Goal: Task Accomplishment & Management: Manage account settings

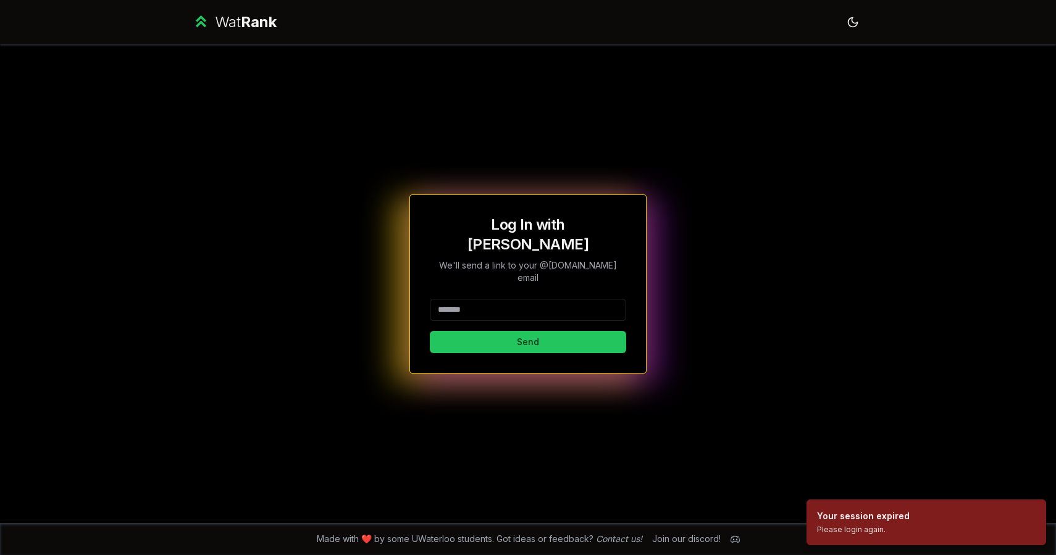
click at [471, 299] on input at bounding box center [528, 310] width 196 height 22
type input "******"
click at [430, 331] on button "Send" at bounding box center [528, 342] width 196 height 22
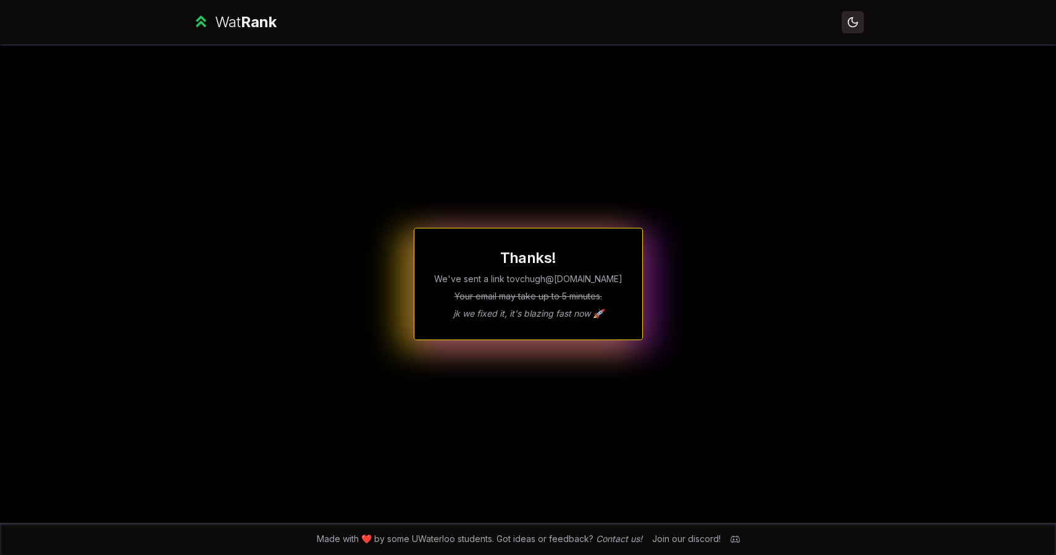
click at [853, 28] on button "Toggle theme" at bounding box center [853, 22] width 22 height 22
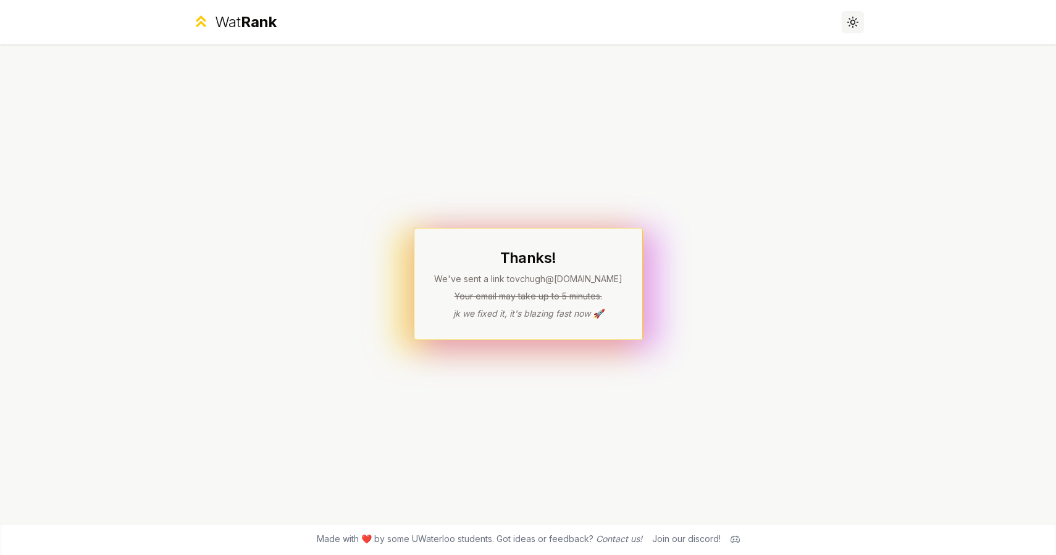
click at [853, 28] on button "Toggle theme" at bounding box center [853, 22] width 22 height 22
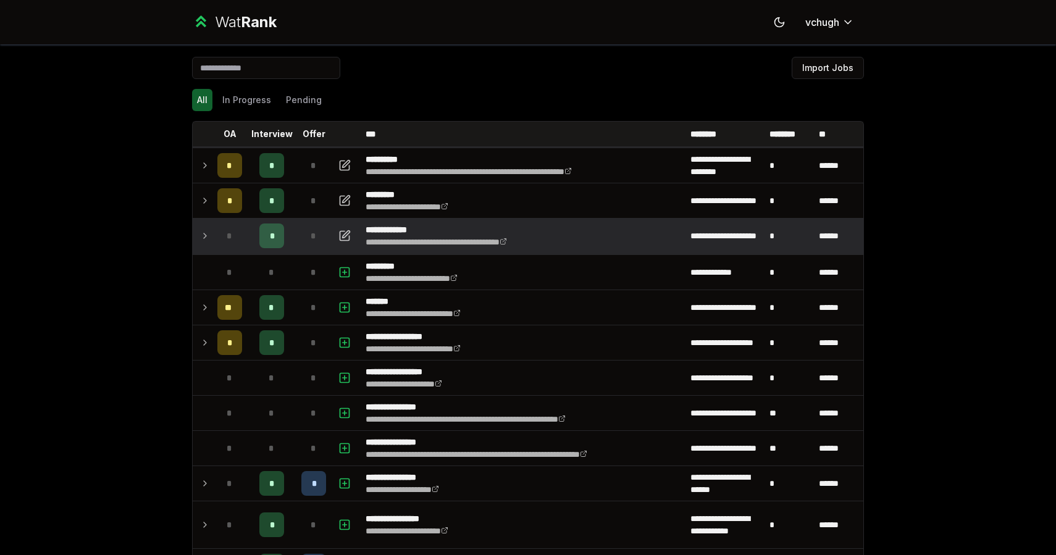
click at [308, 233] on div "*" at bounding box center [313, 236] width 25 height 25
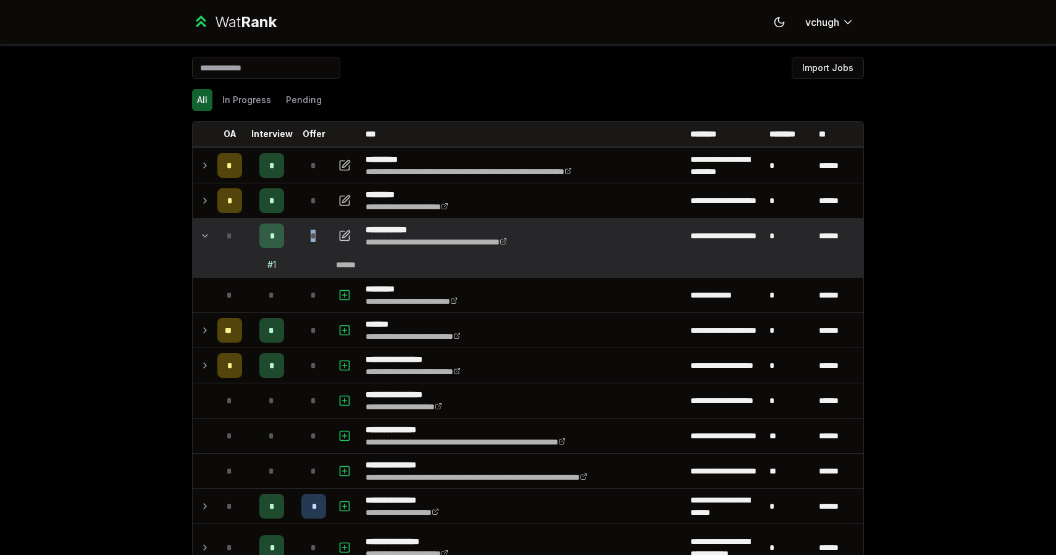
click at [308, 233] on div "*" at bounding box center [313, 236] width 25 height 25
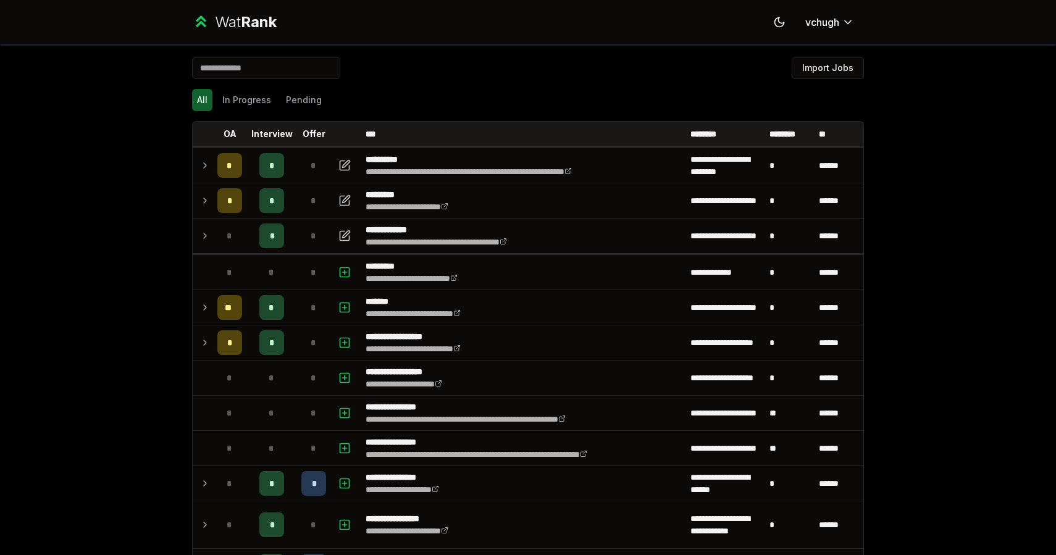
click at [106, 190] on div "**********" at bounding box center [528, 277] width 1056 height 555
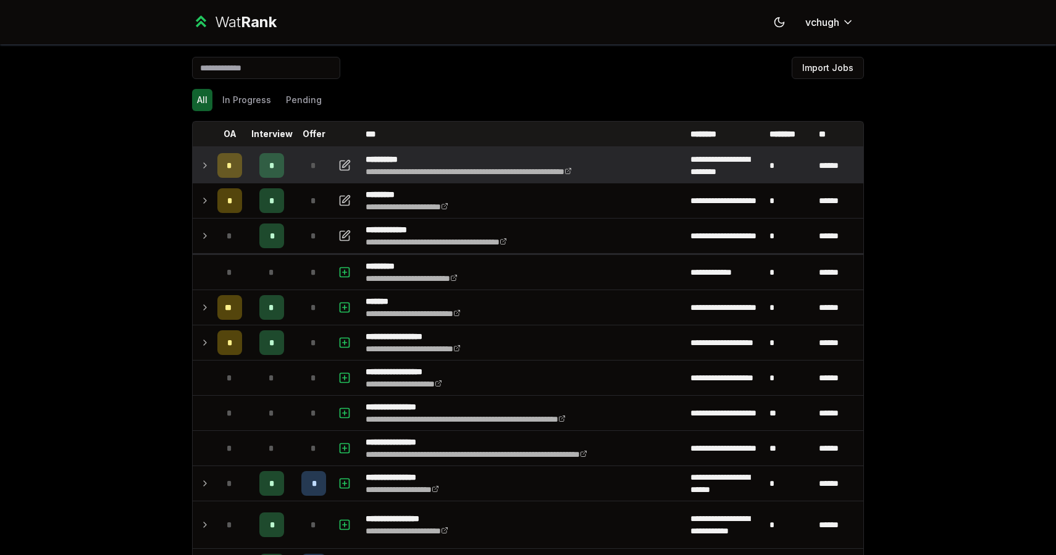
click at [200, 165] on icon at bounding box center [205, 165] width 10 height 15
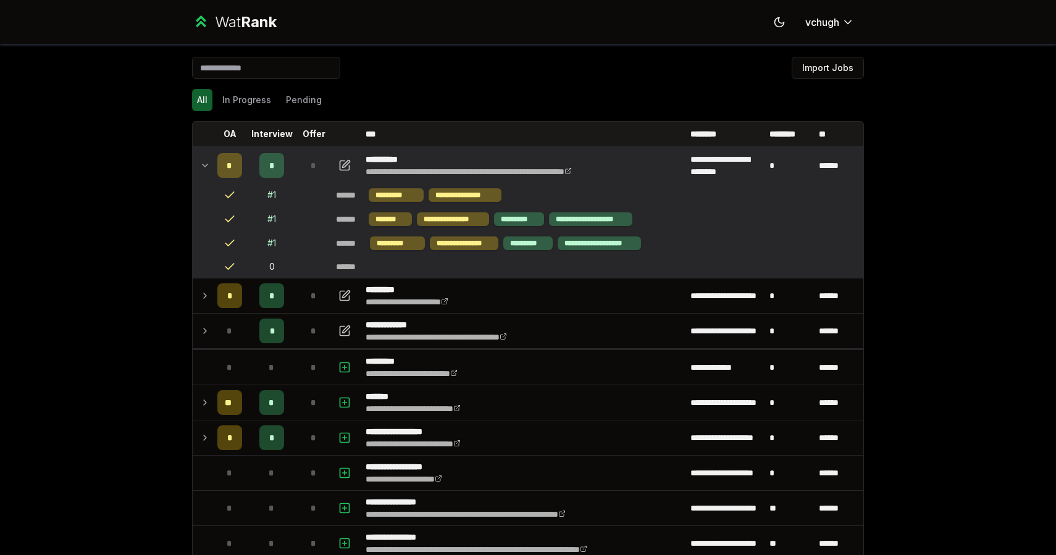
click at [206, 164] on icon at bounding box center [205, 165] width 5 height 2
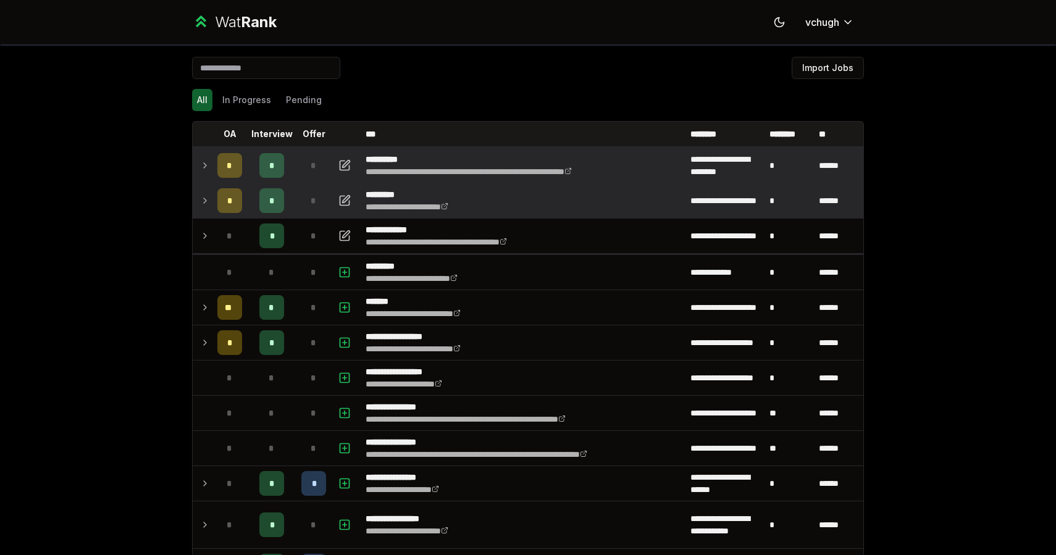
click at [206, 204] on icon at bounding box center [205, 200] width 10 height 15
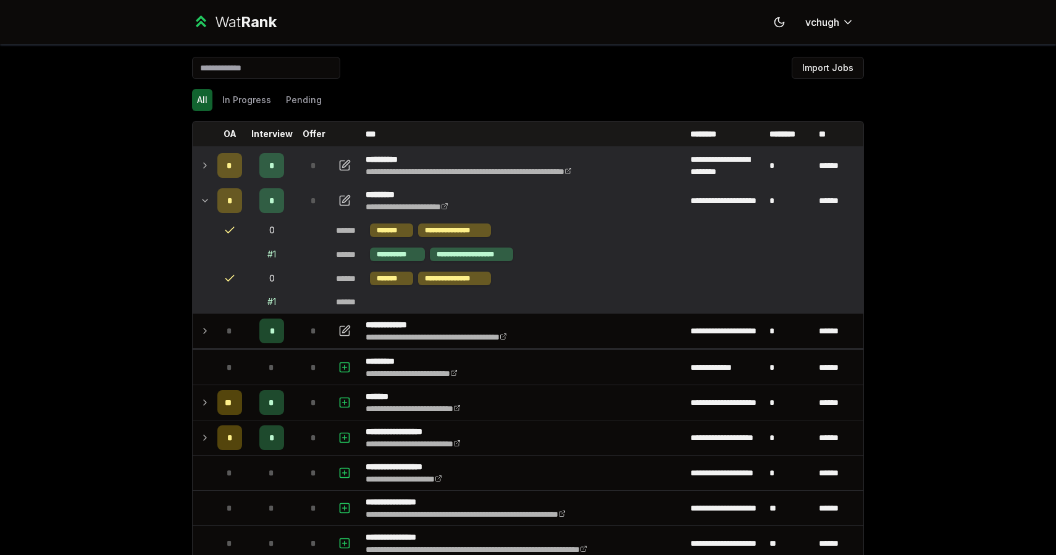
click at [204, 202] on icon at bounding box center [205, 200] width 10 height 15
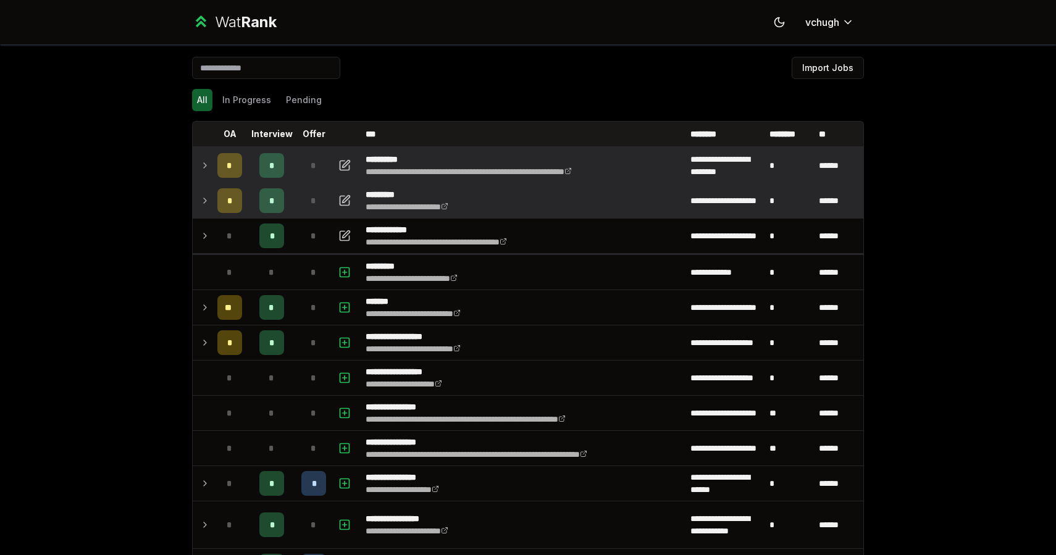
click at [327, 206] on td "*" at bounding box center [313, 200] width 35 height 35
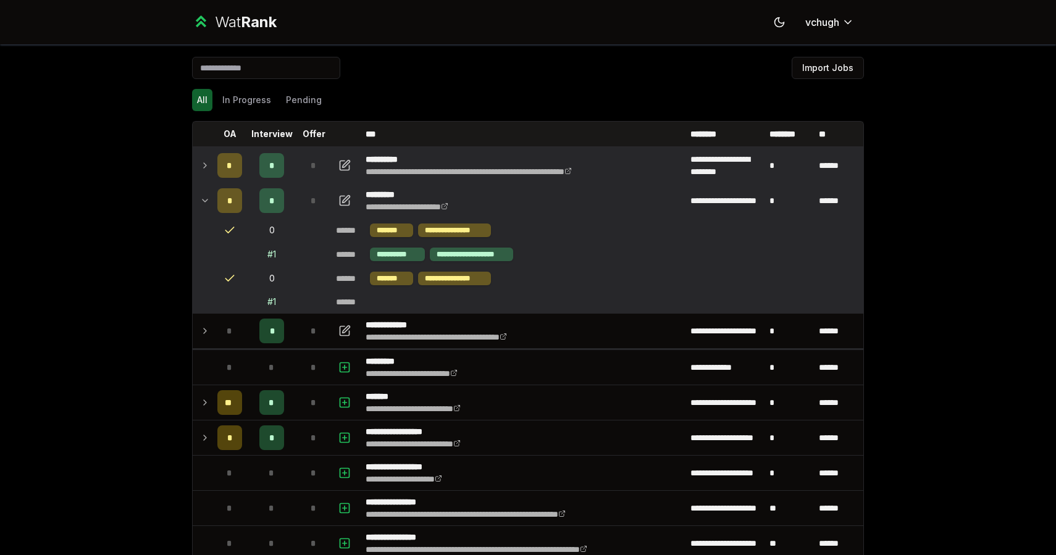
click at [318, 181] on td "*" at bounding box center [313, 165] width 35 height 35
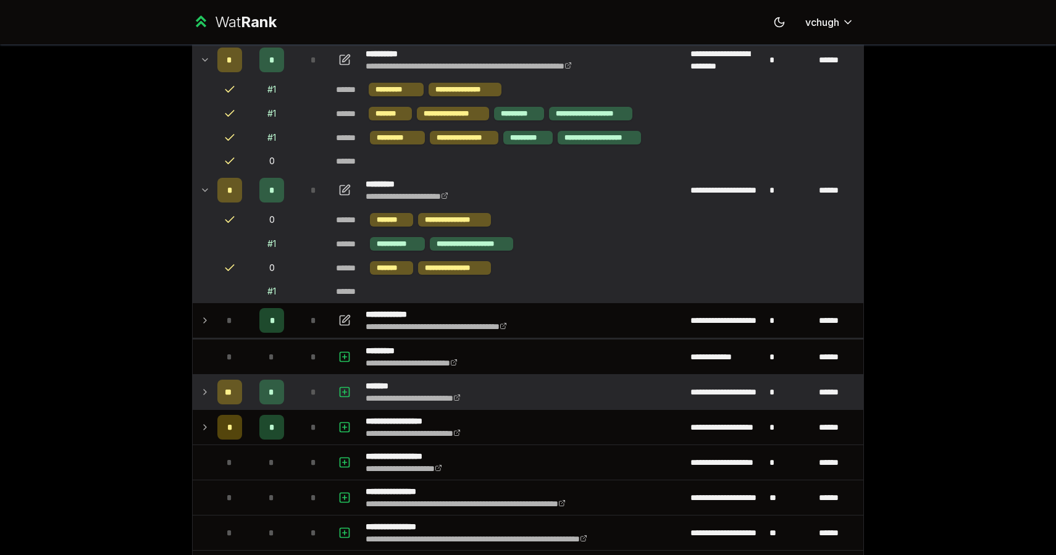
scroll to position [130, 0]
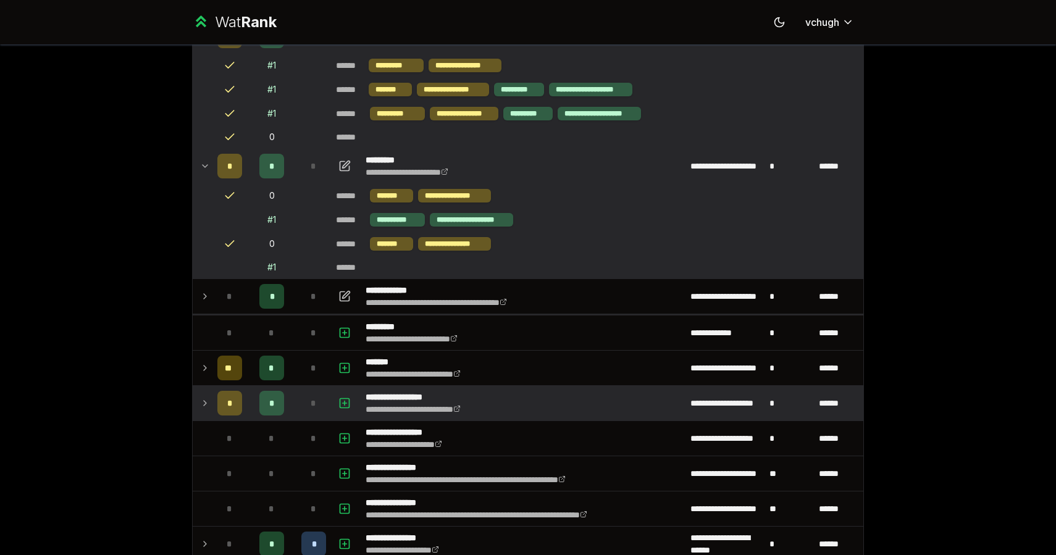
click at [304, 391] on div "*" at bounding box center [313, 403] width 25 height 25
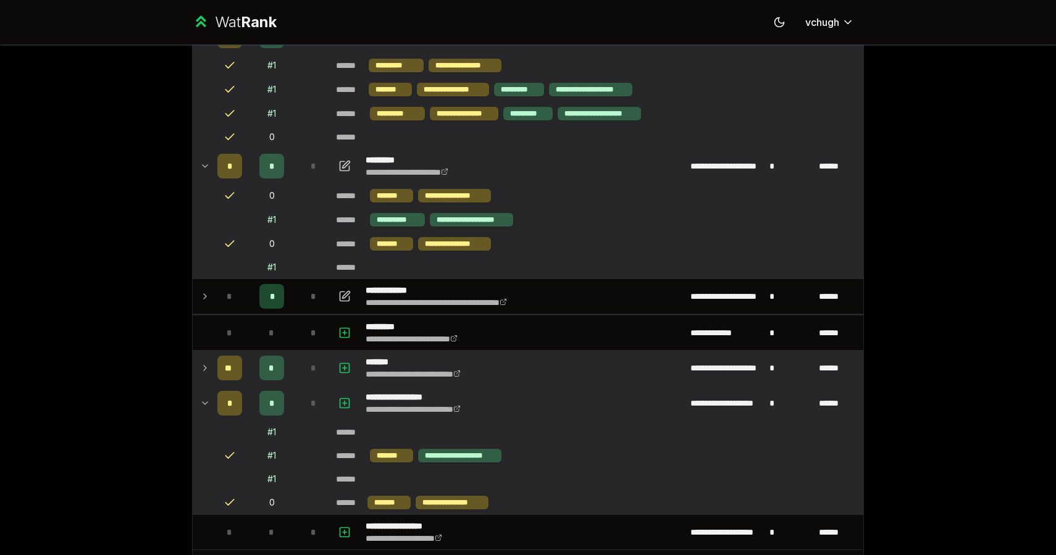
click at [309, 372] on div "*" at bounding box center [313, 368] width 25 height 25
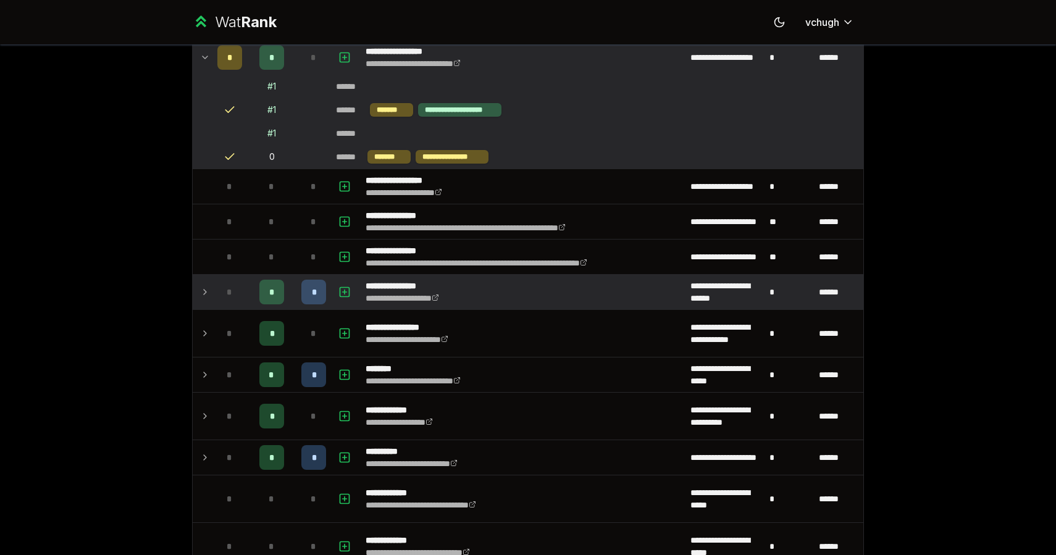
scroll to position [1035, 0]
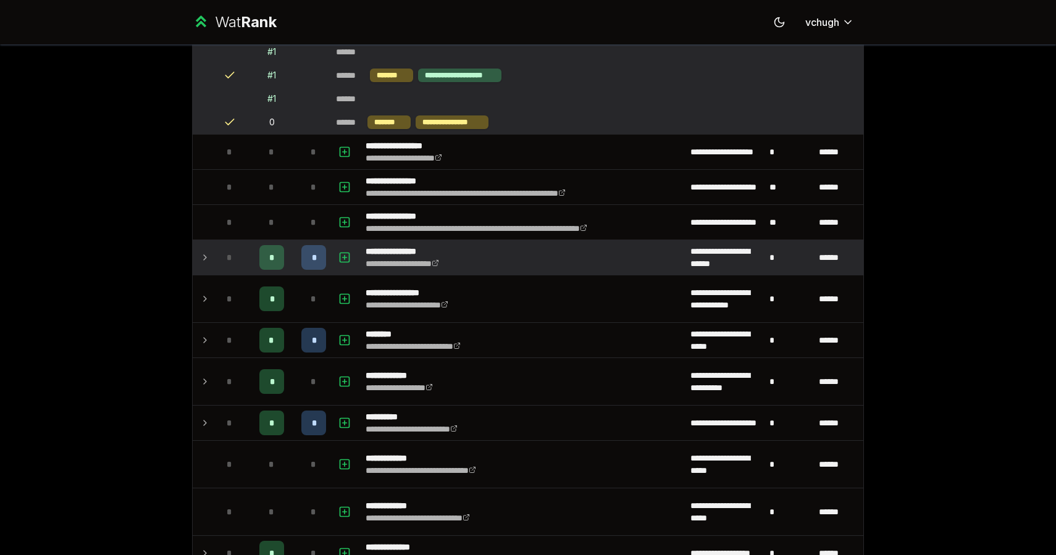
click at [214, 255] on td "*" at bounding box center [229, 257] width 35 height 35
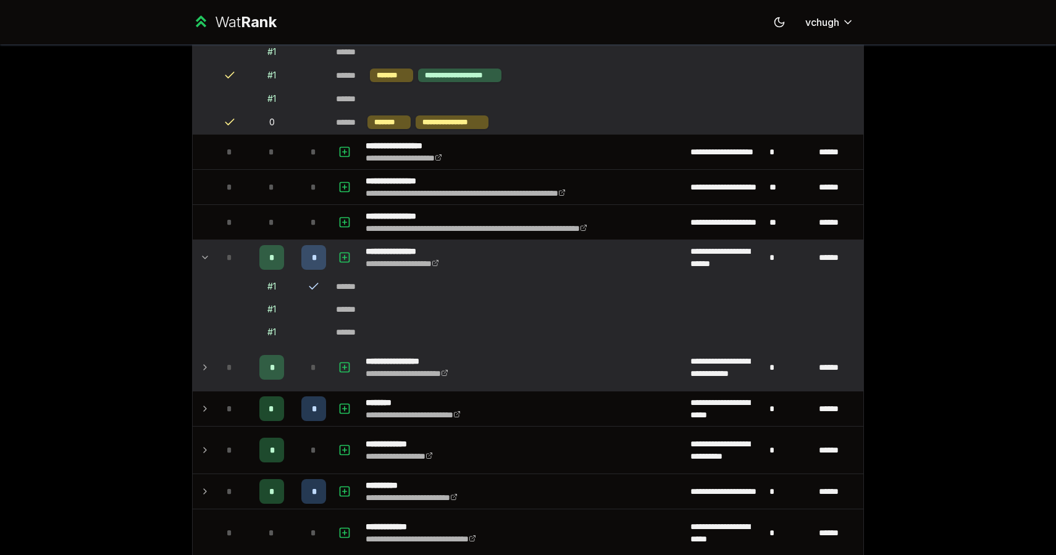
click at [283, 360] on div "*" at bounding box center [271, 367] width 25 height 25
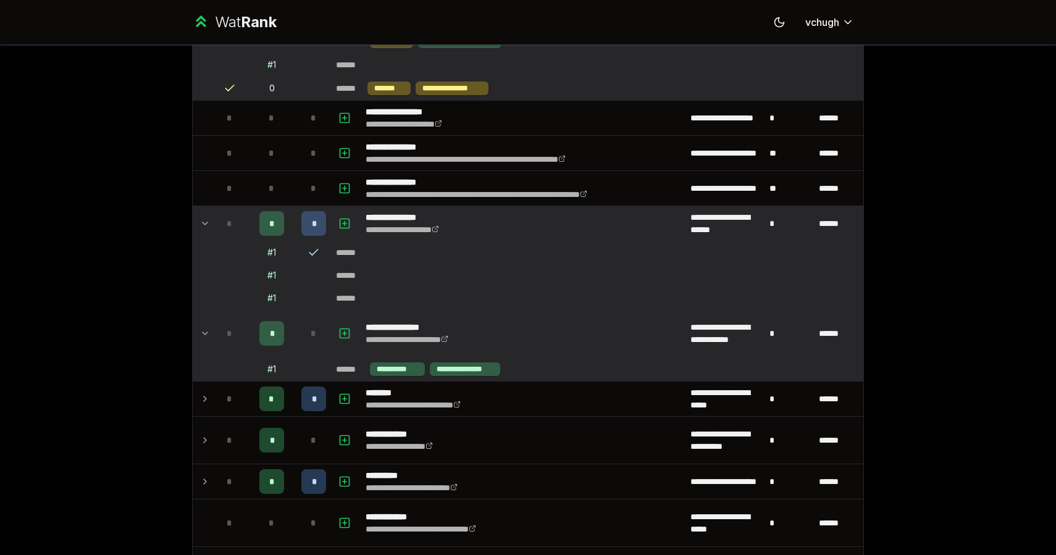
scroll to position [1073, 0]
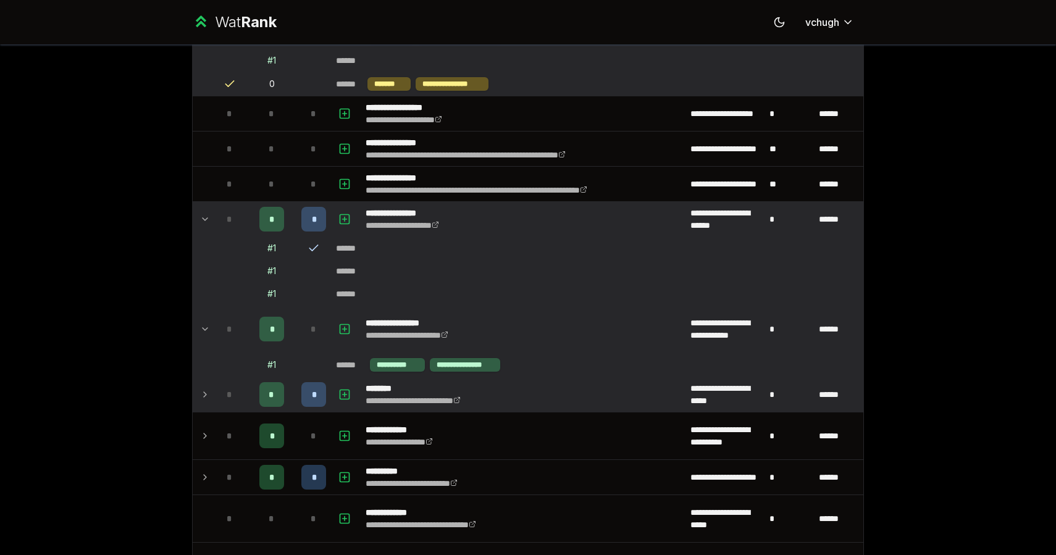
click at [237, 400] on div "*" at bounding box center [229, 394] width 25 height 25
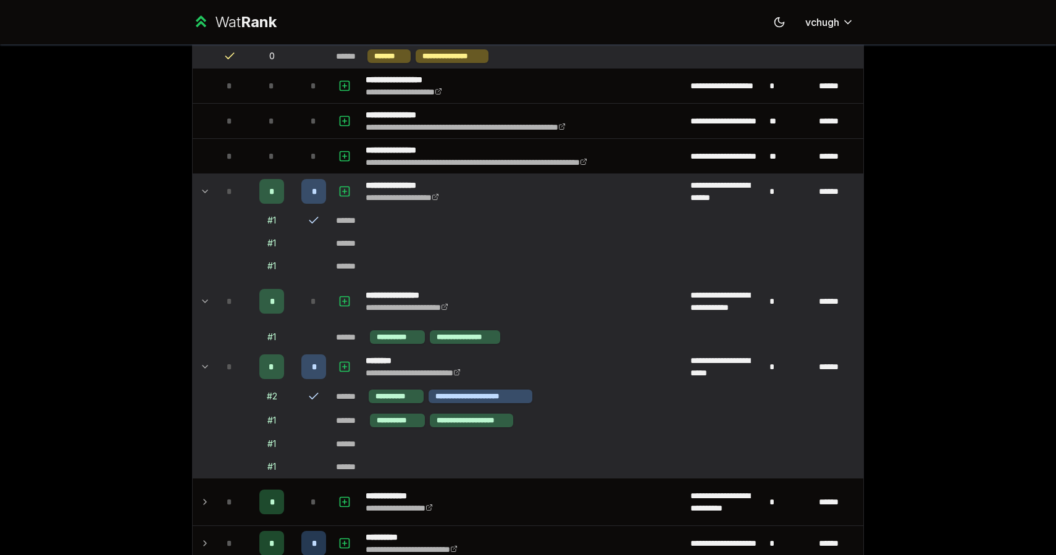
scroll to position [1106, 0]
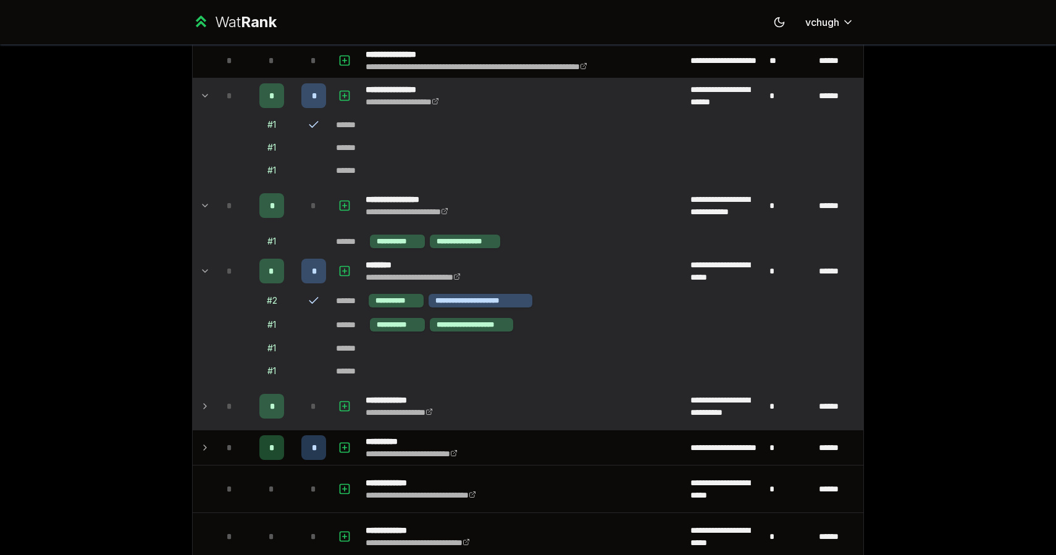
click at [232, 392] on td "*" at bounding box center [229, 406] width 35 height 47
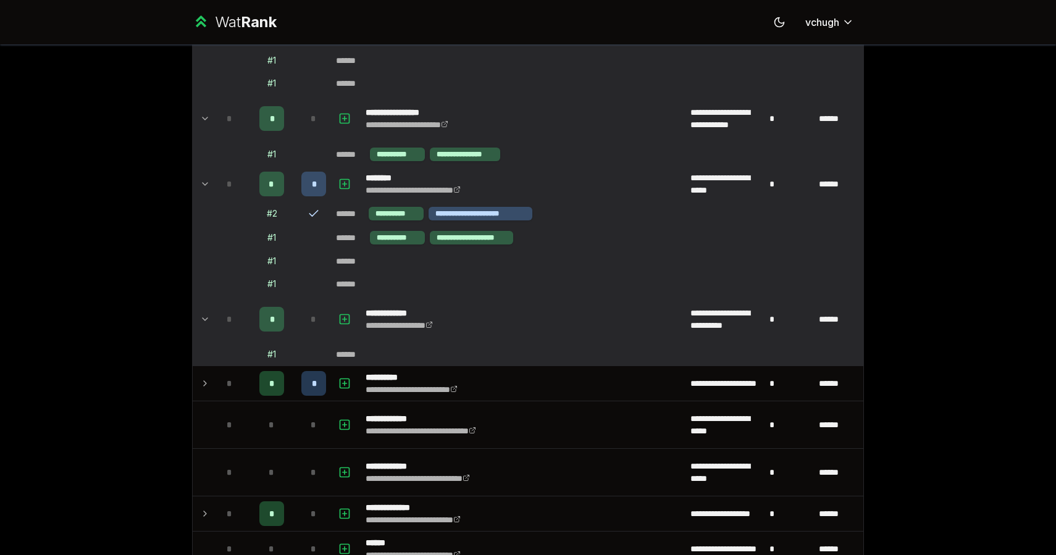
scroll to position [1309, 0]
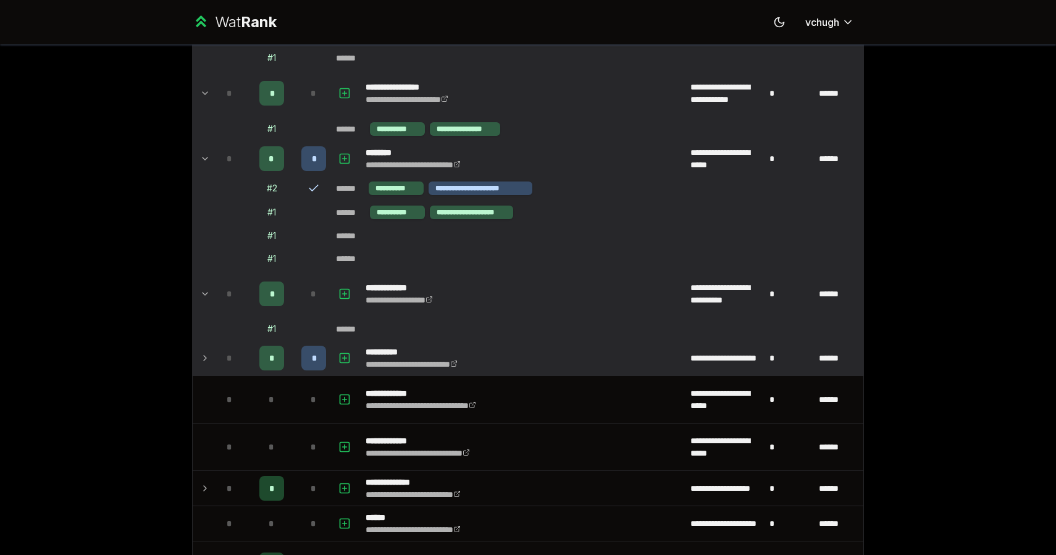
click at [219, 365] on div "*" at bounding box center [229, 358] width 25 height 25
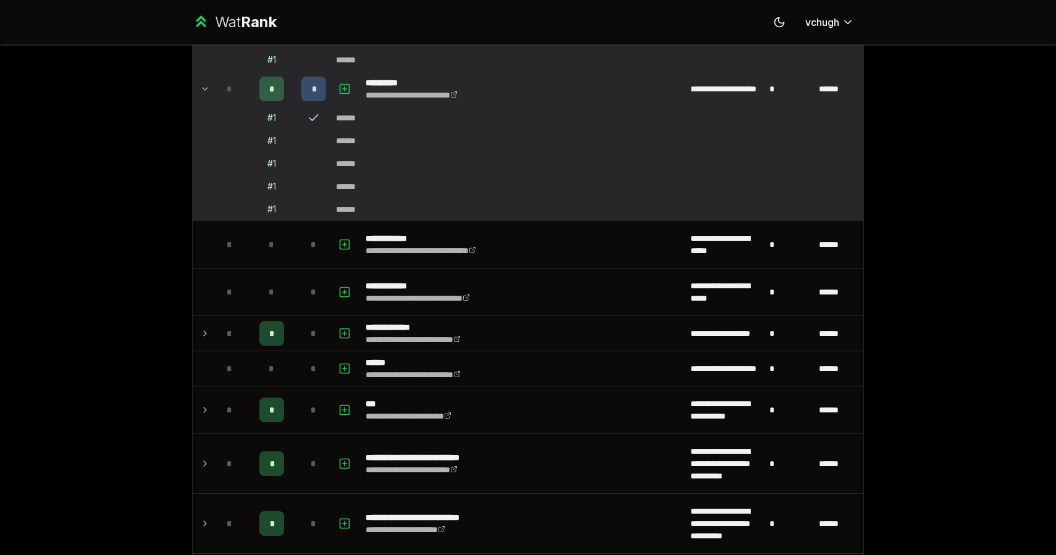
scroll to position [1581, 0]
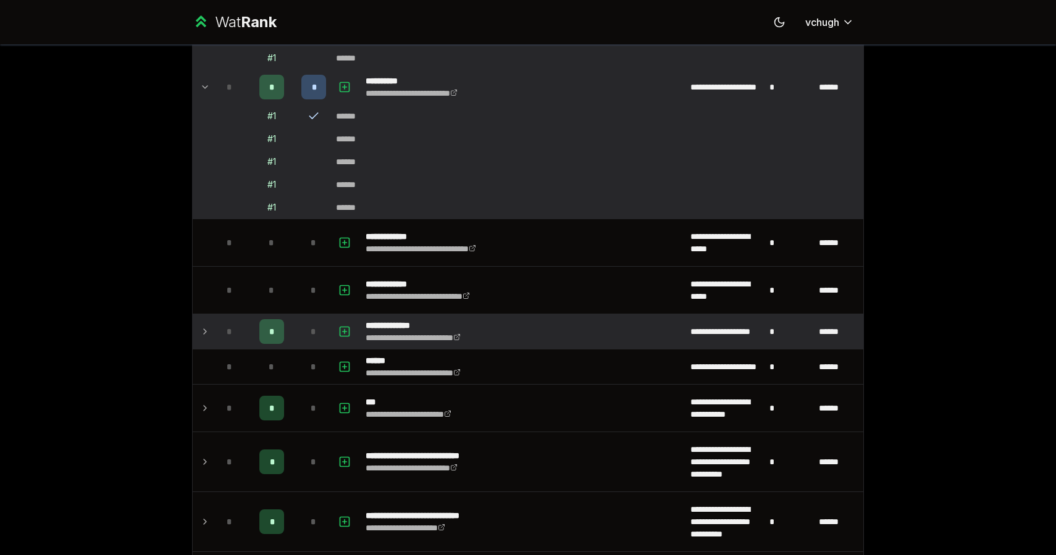
click at [333, 345] on td at bounding box center [346, 331] width 30 height 35
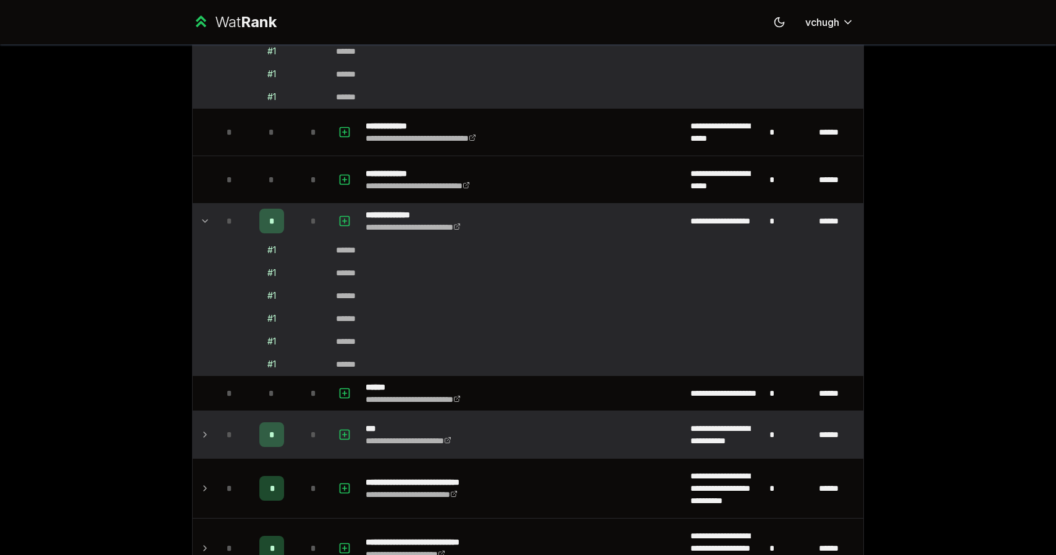
click at [287, 438] on td "*" at bounding box center [271, 434] width 49 height 47
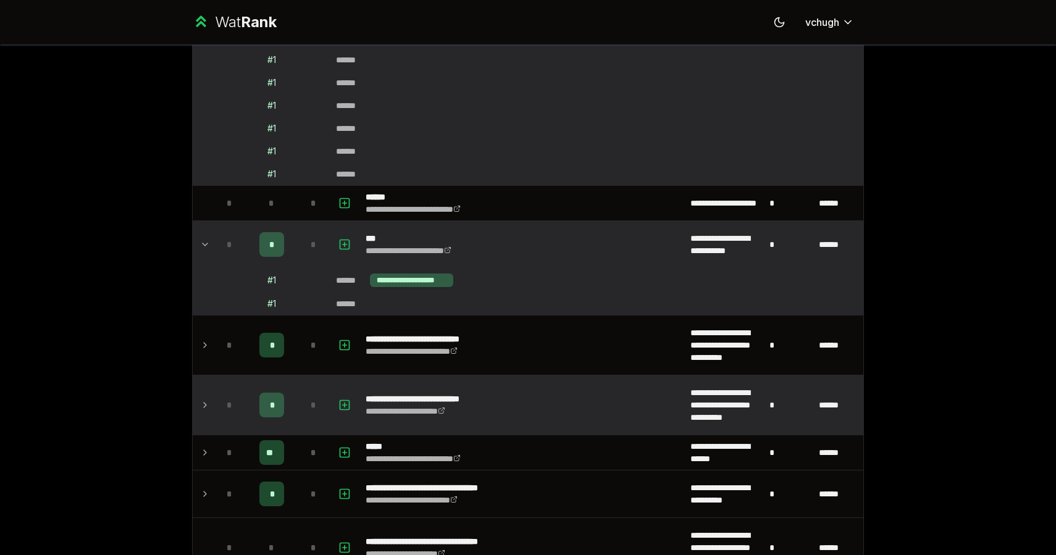
scroll to position [1893, 0]
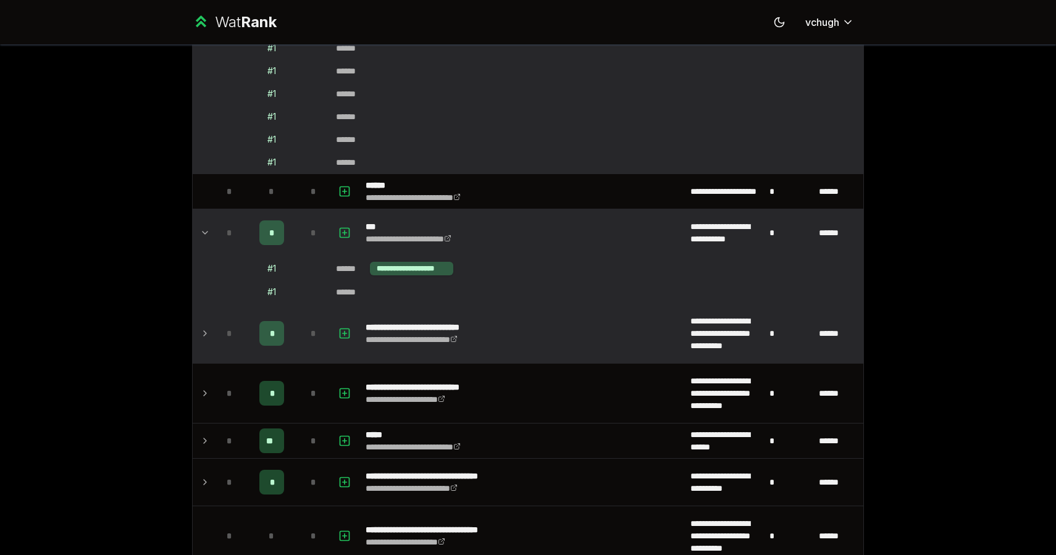
click at [309, 322] on div "*" at bounding box center [313, 333] width 25 height 25
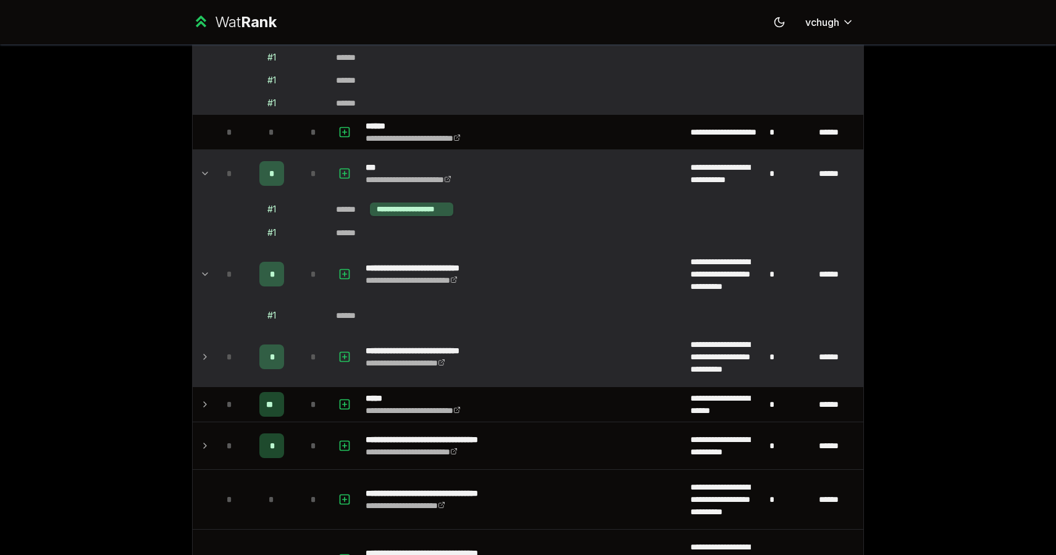
scroll to position [1986, 0]
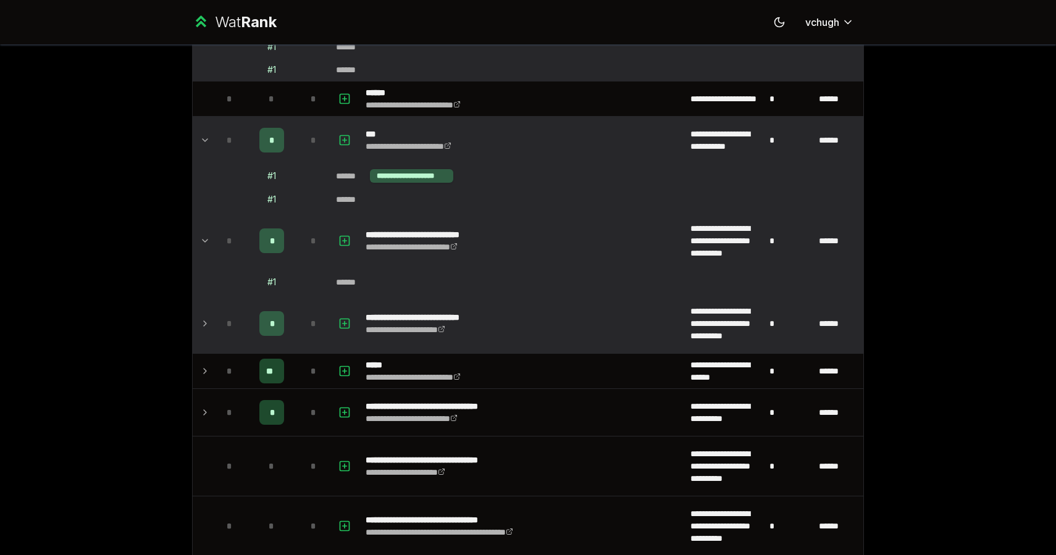
click at [289, 311] on td "*" at bounding box center [271, 323] width 49 height 59
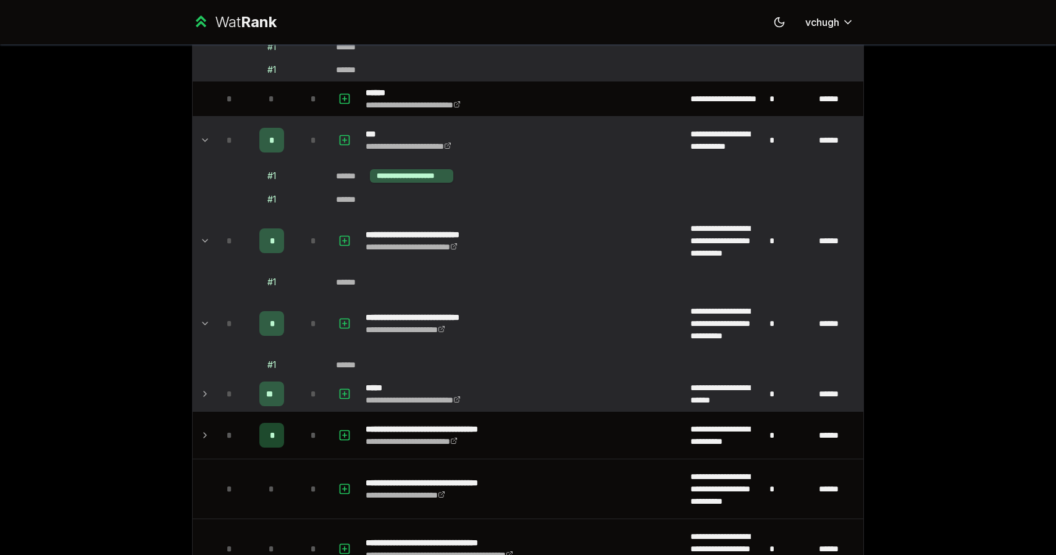
click at [305, 398] on div "*" at bounding box center [313, 394] width 25 height 25
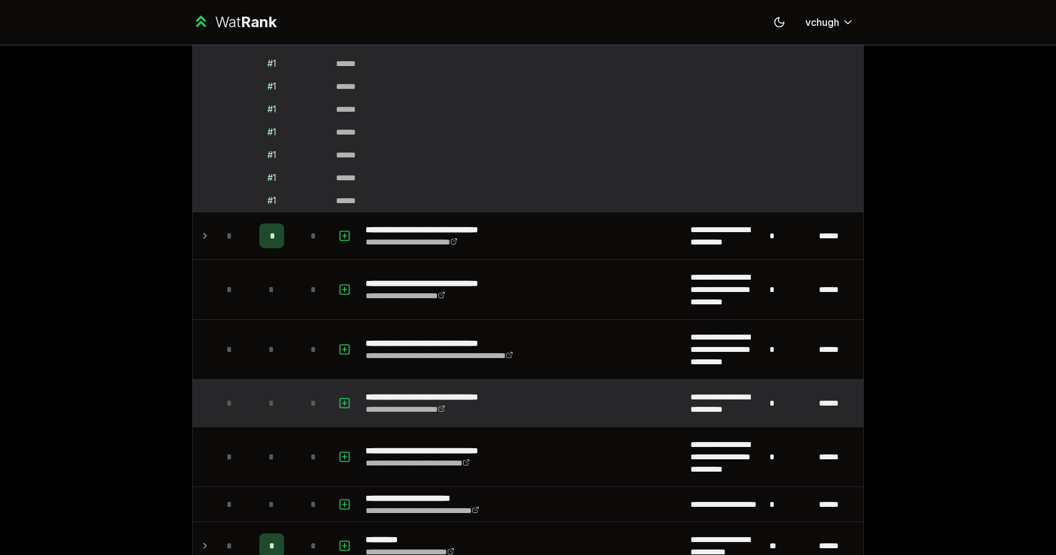
scroll to position [2868, 0]
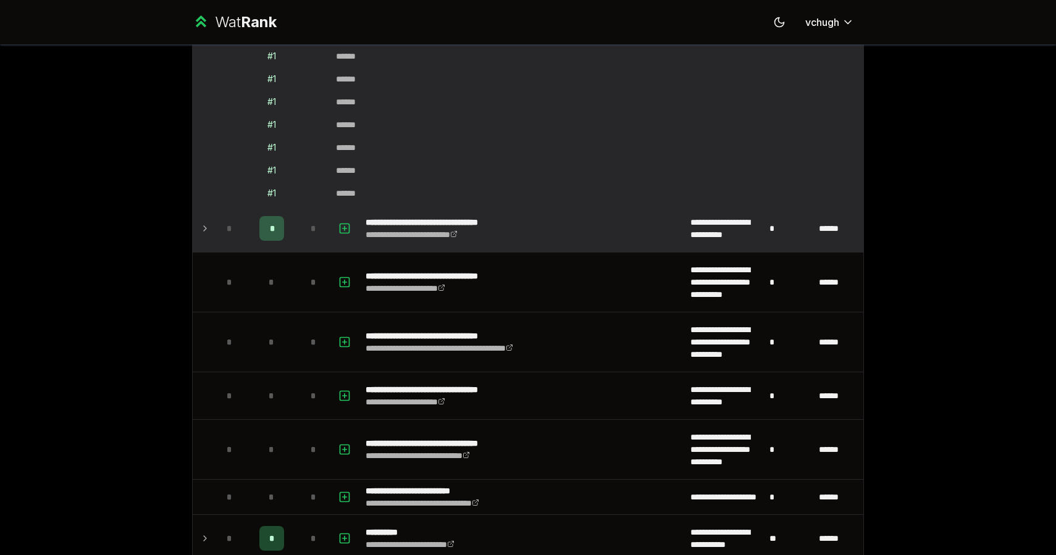
click at [301, 238] on div "*" at bounding box center [313, 228] width 25 height 25
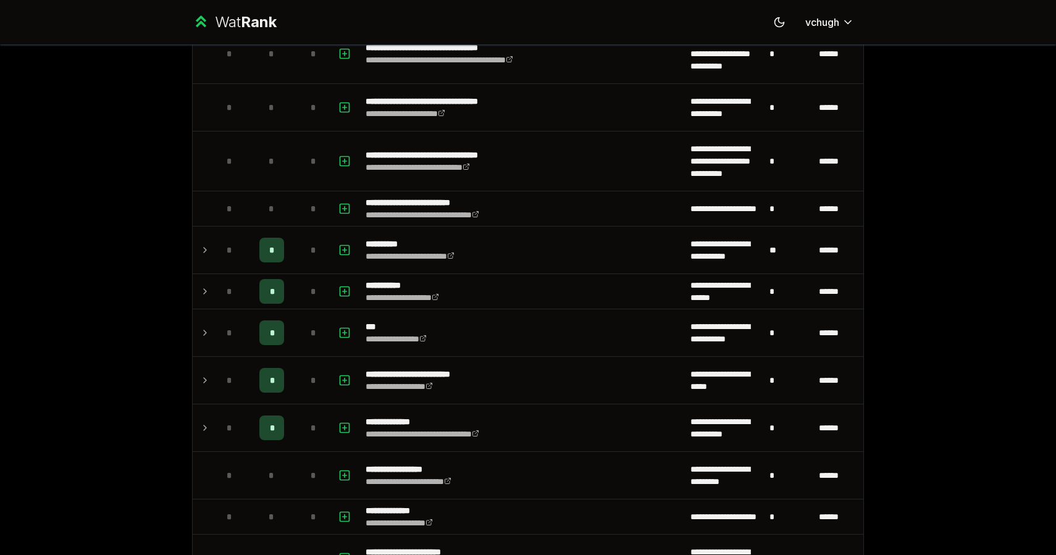
scroll to position [3288, 0]
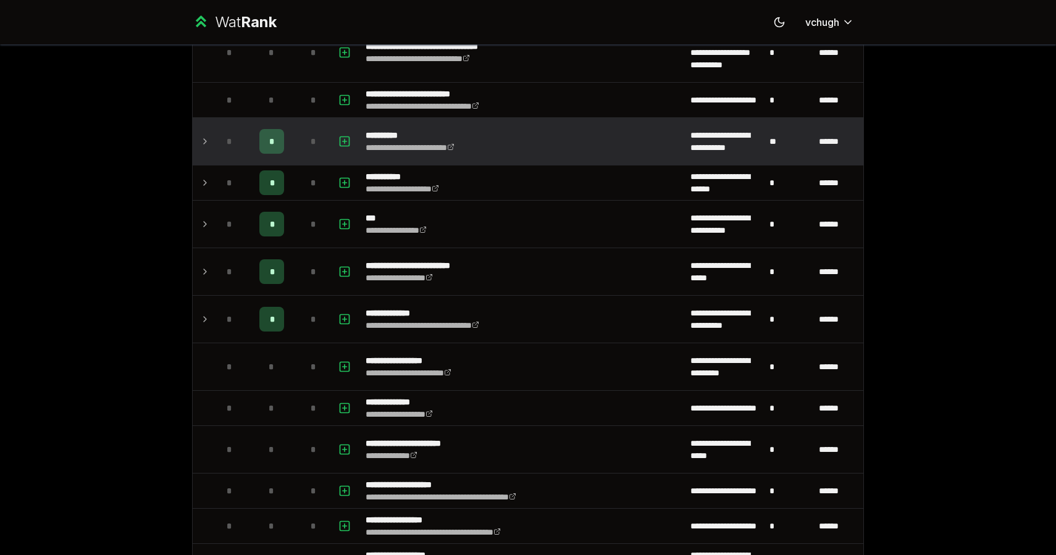
click at [304, 152] on div "*" at bounding box center [313, 141] width 25 height 25
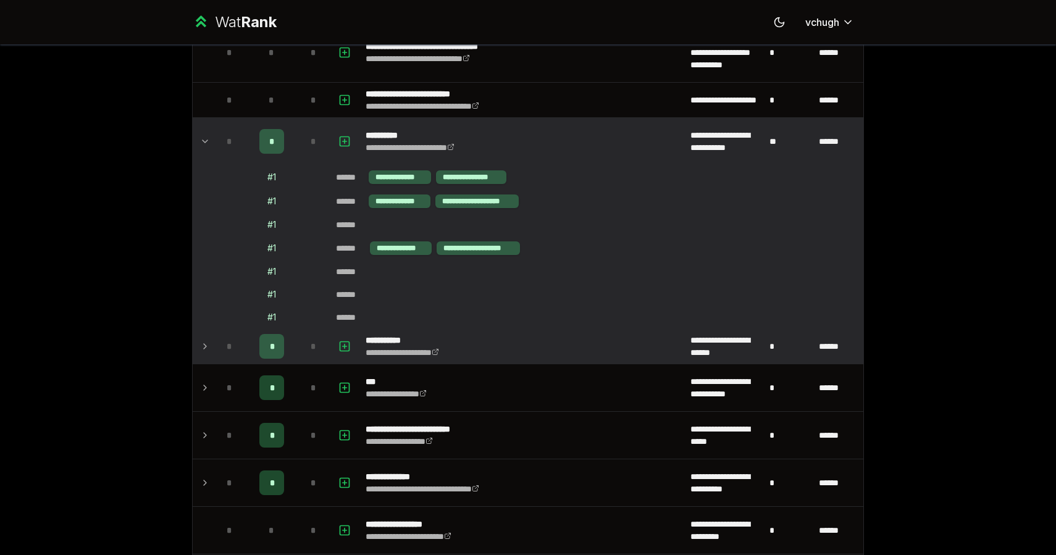
click at [305, 350] on div "*" at bounding box center [313, 346] width 25 height 25
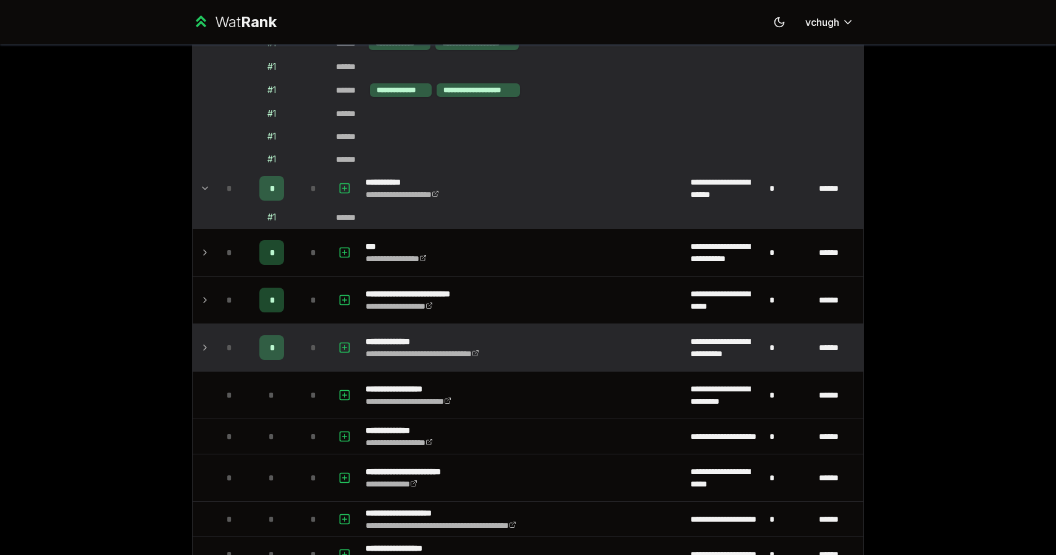
scroll to position [3500, 0]
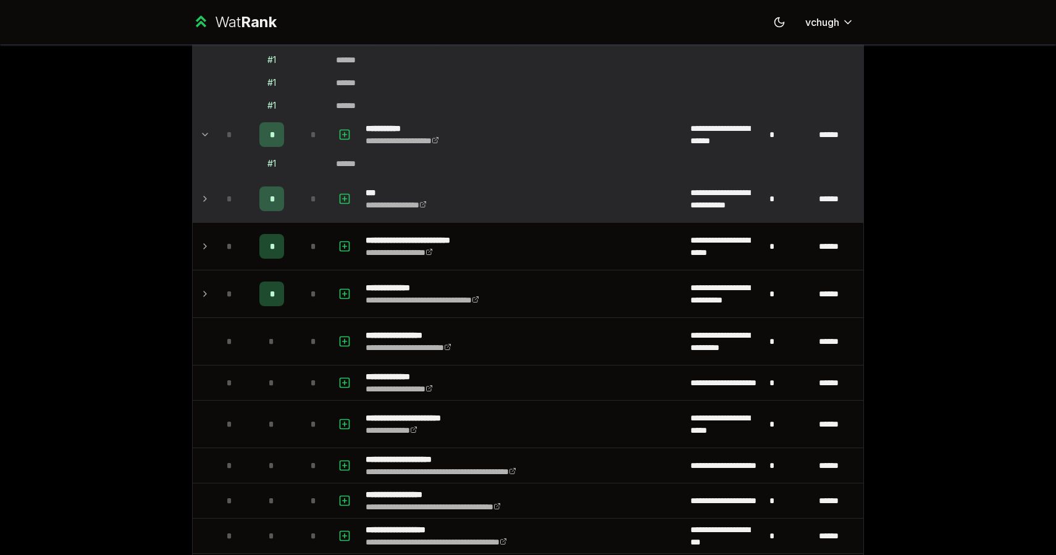
click at [308, 216] on td "*" at bounding box center [313, 198] width 35 height 47
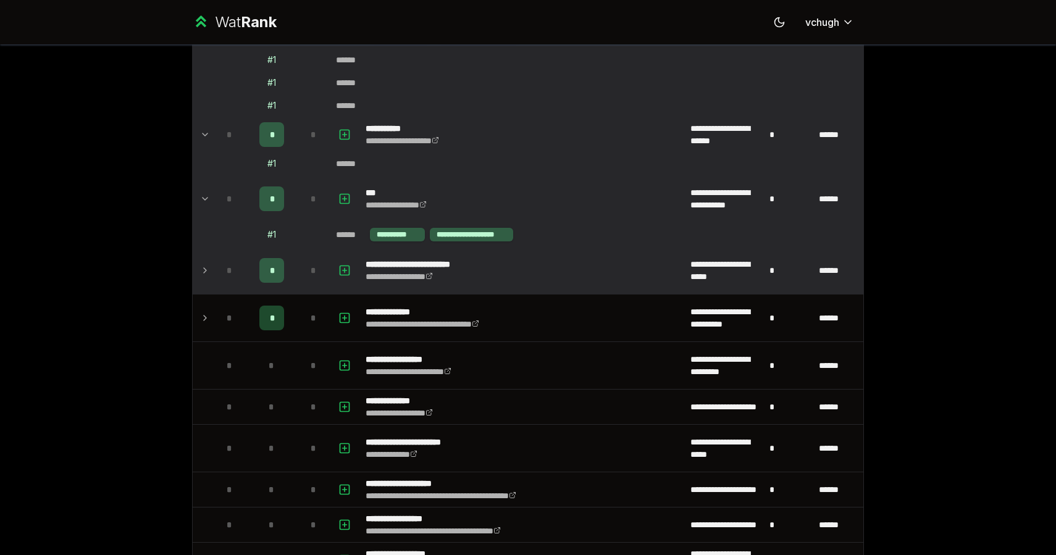
click at [308, 252] on td "*" at bounding box center [313, 270] width 35 height 47
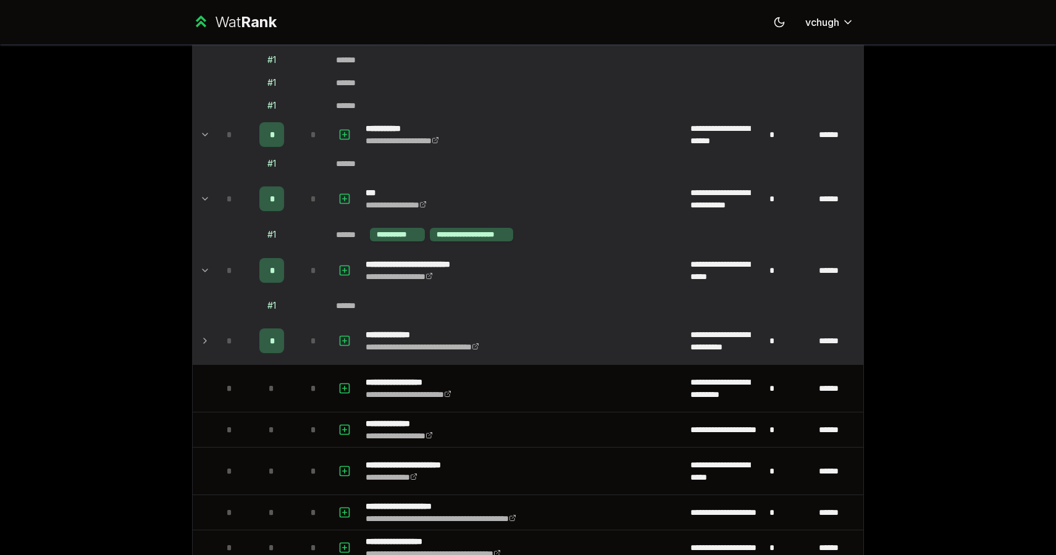
click at [307, 338] on div "*" at bounding box center [313, 341] width 25 height 25
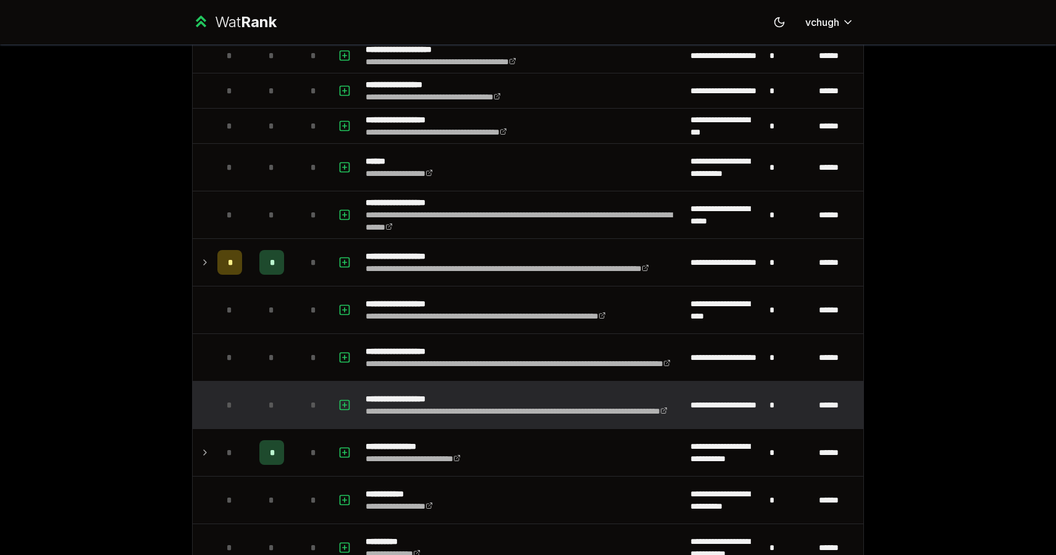
scroll to position [3983, 0]
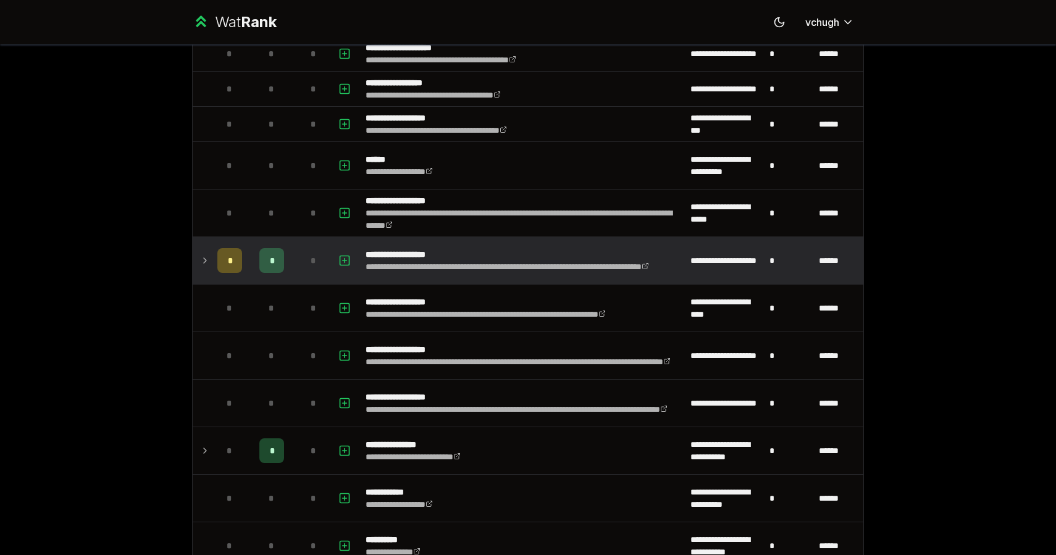
click at [335, 275] on td at bounding box center [346, 260] width 30 height 47
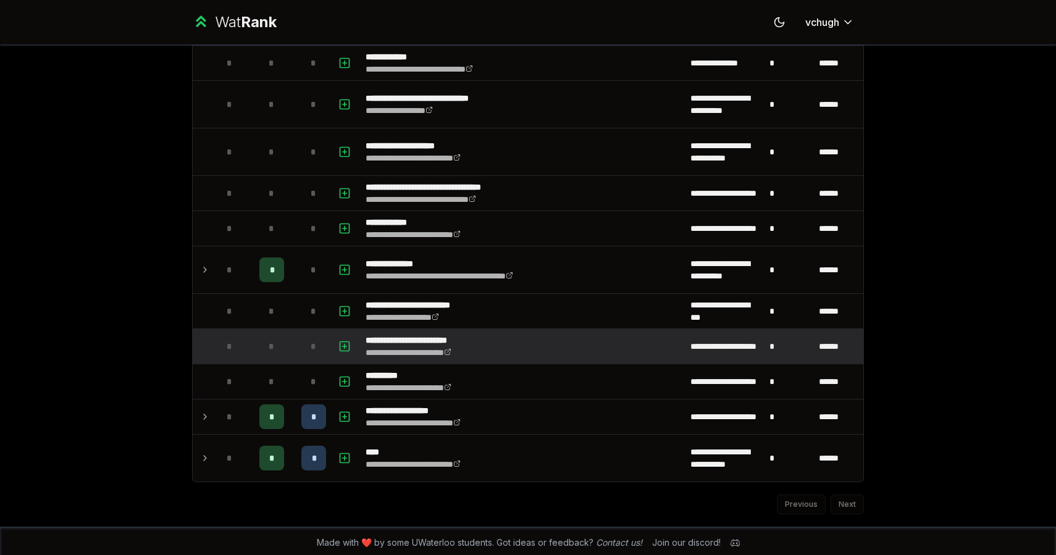
scroll to position [5093, 0]
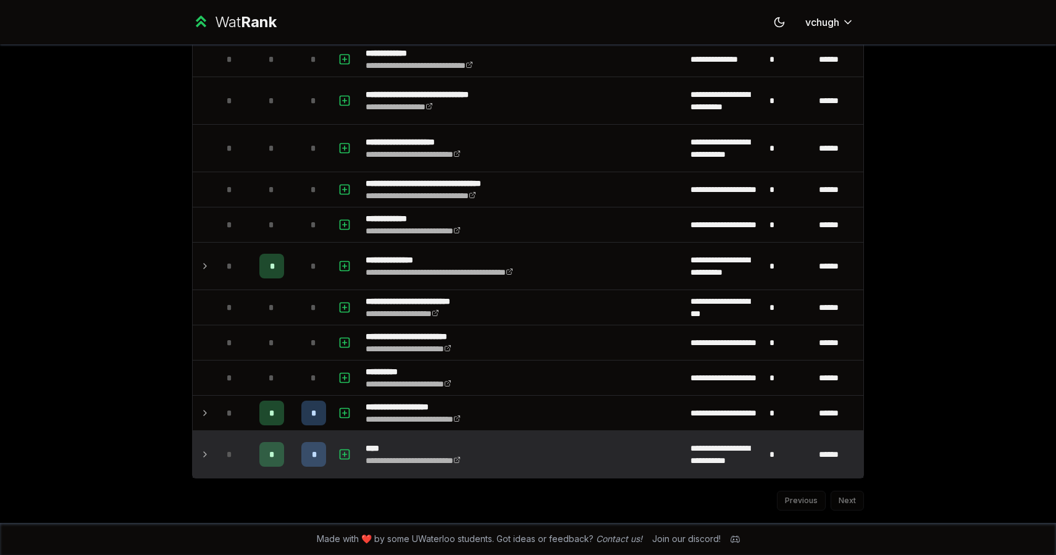
click at [224, 450] on div "*" at bounding box center [229, 454] width 25 height 25
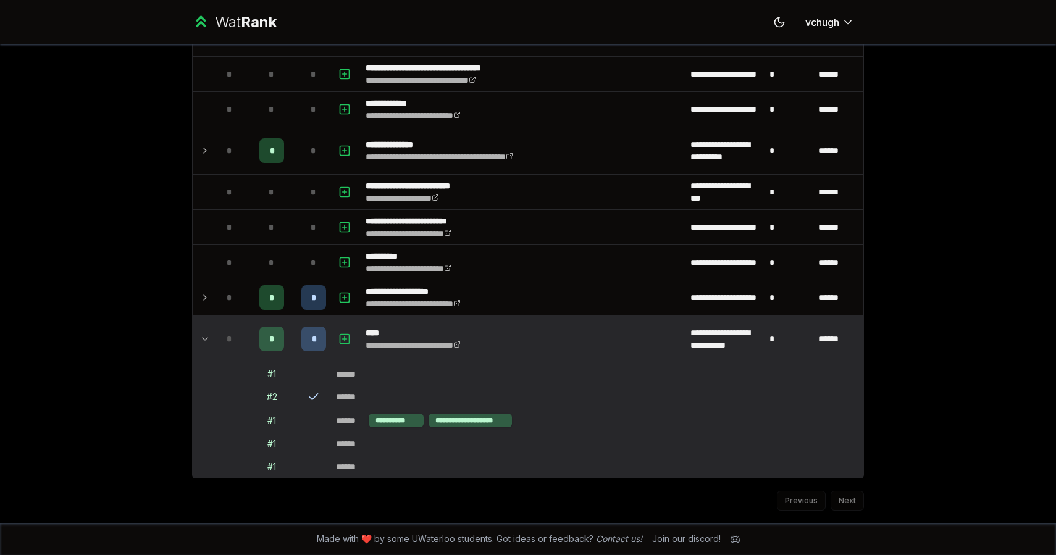
scroll to position [5205, 0]
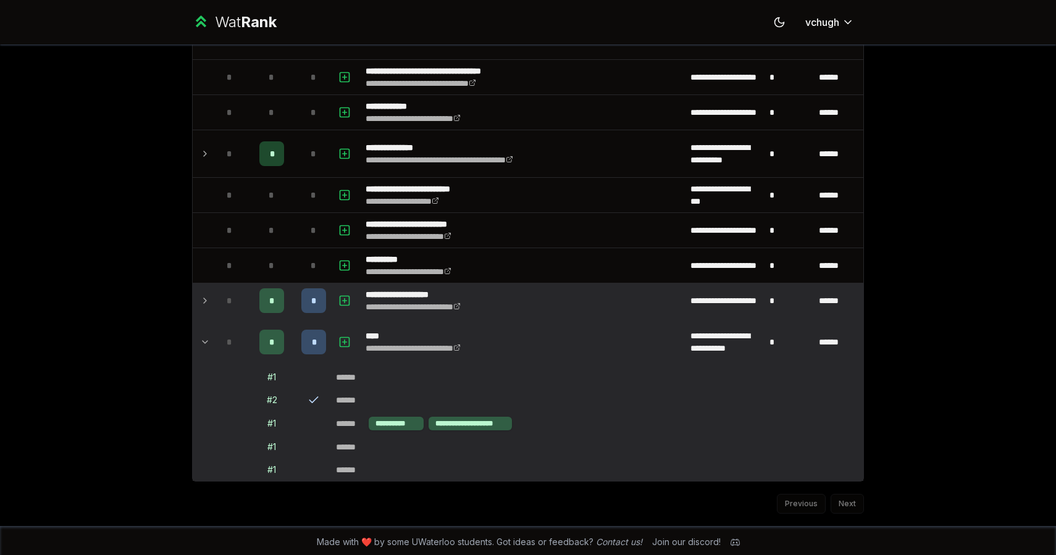
click at [232, 311] on div "*" at bounding box center [229, 300] width 25 height 25
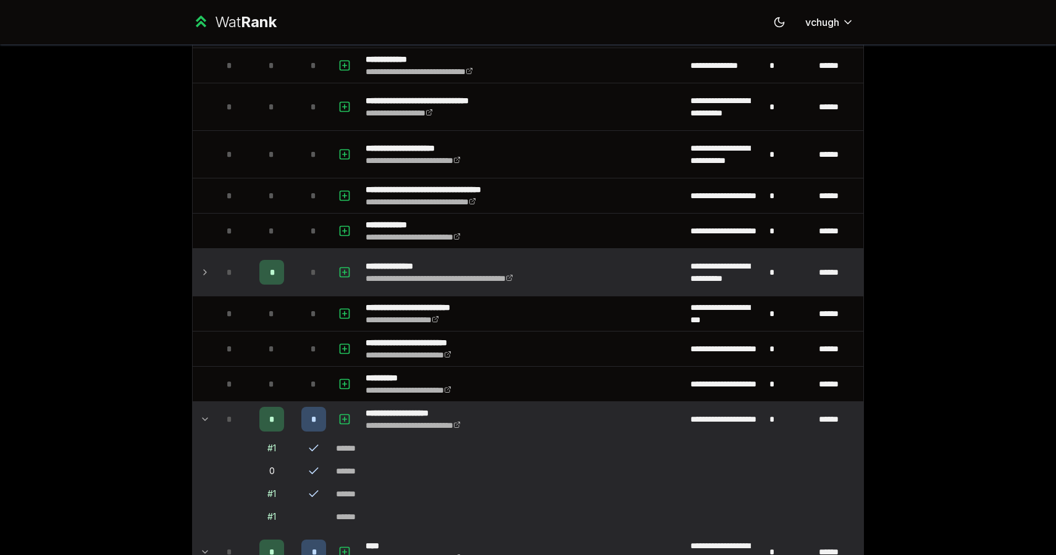
scroll to position [5079, 0]
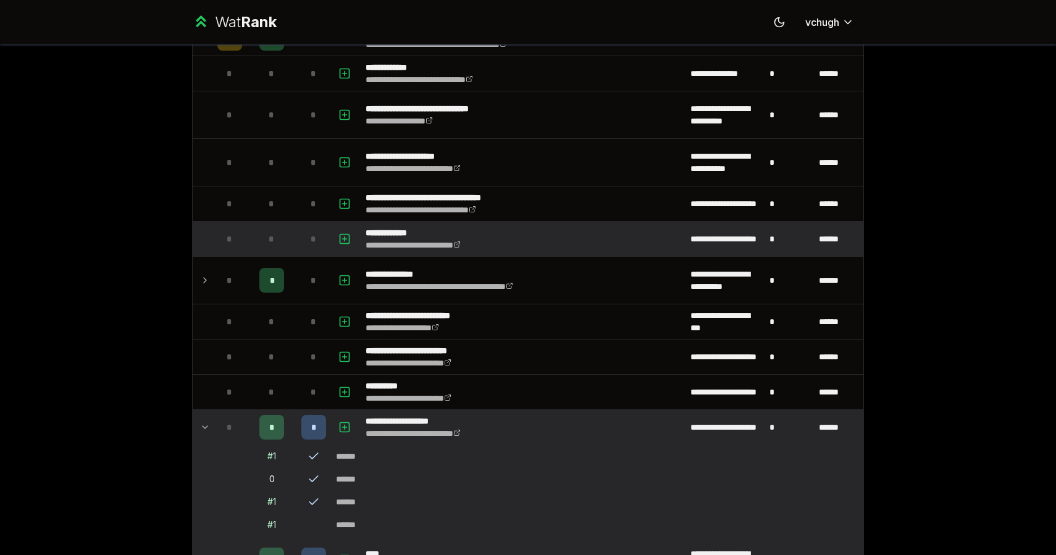
click at [229, 254] on td "*" at bounding box center [229, 239] width 35 height 35
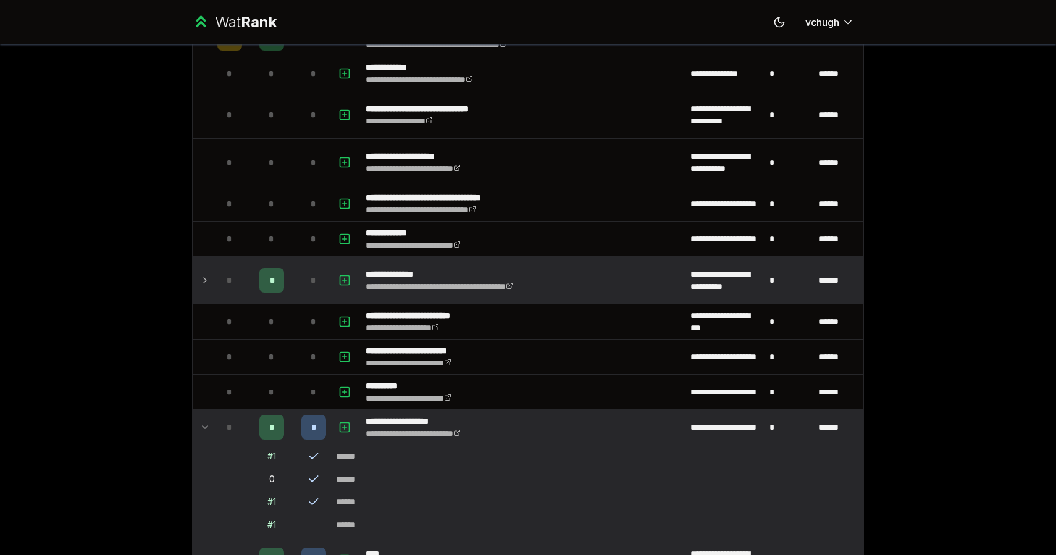
click at [229, 268] on div "*" at bounding box center [229, 280] width 25 height 25
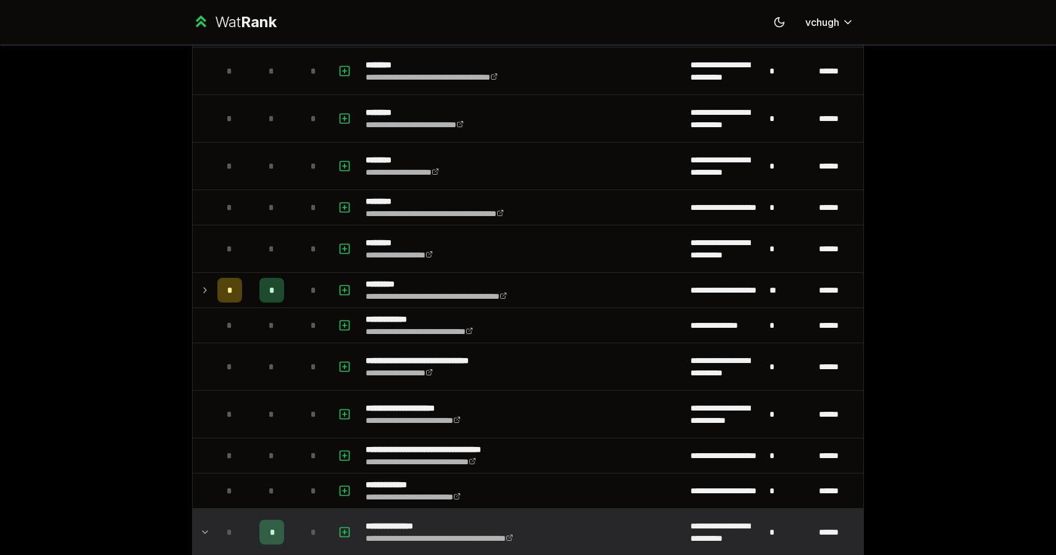
scroll to position [4824, 0]
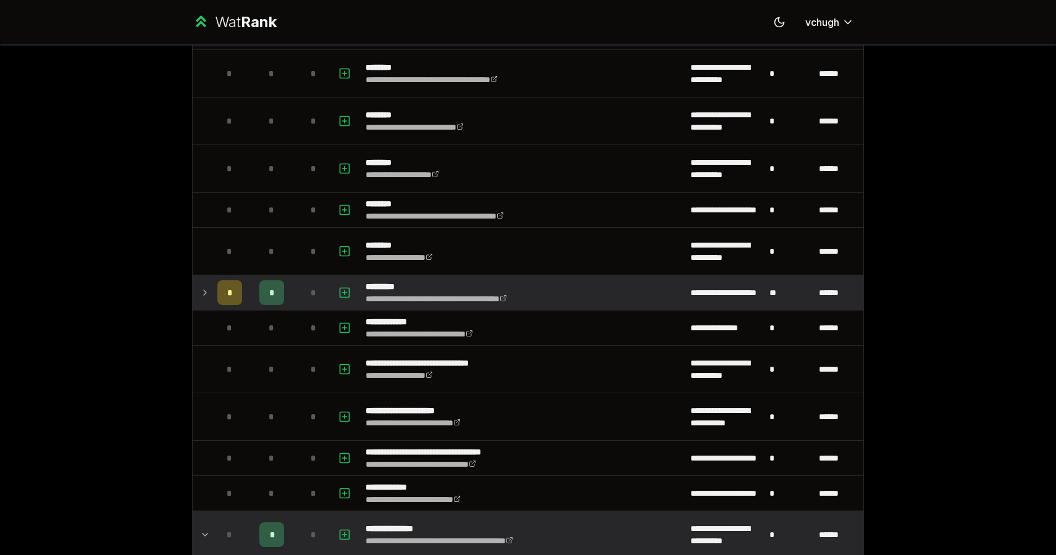
click at [304, 303] on div "*" at bounding box center [313, 292] width 25 height 25
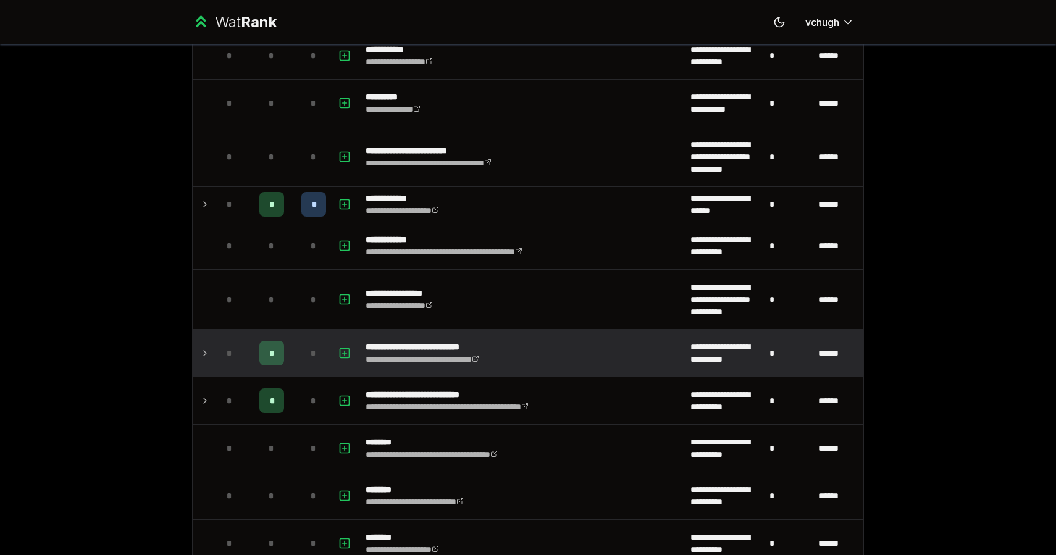
scroll to position [4441, 0]
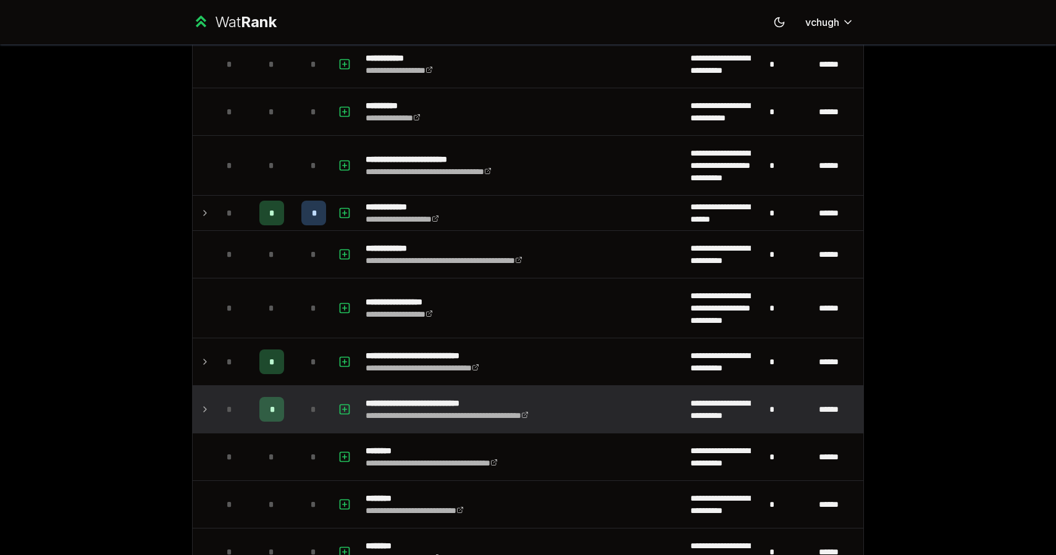
click at [300, 395] on td "*" at bounding box center [313, 409] width 35 height 47
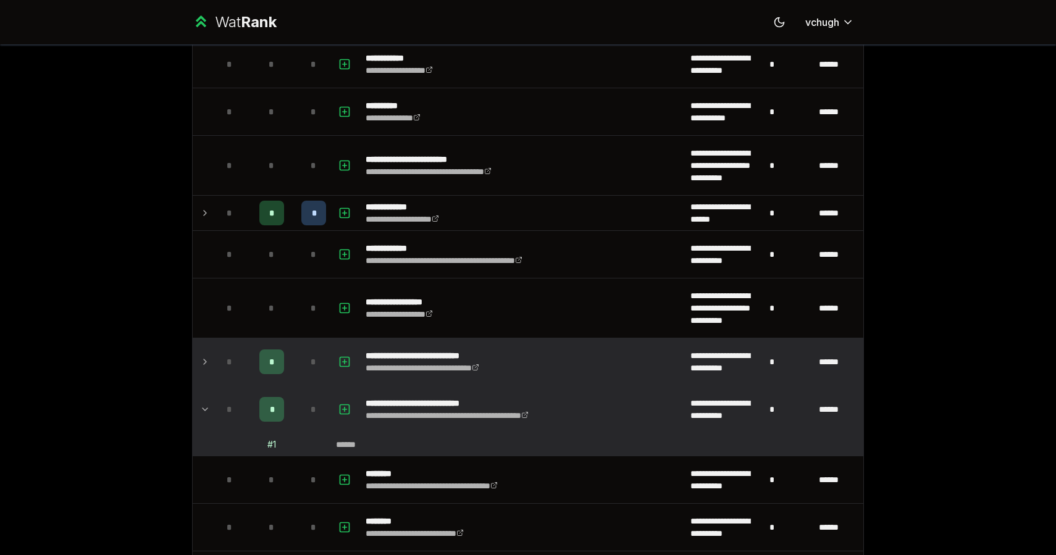
click at [308, 376] on td "*" at bounding box center [313, 361] width 35 height 47
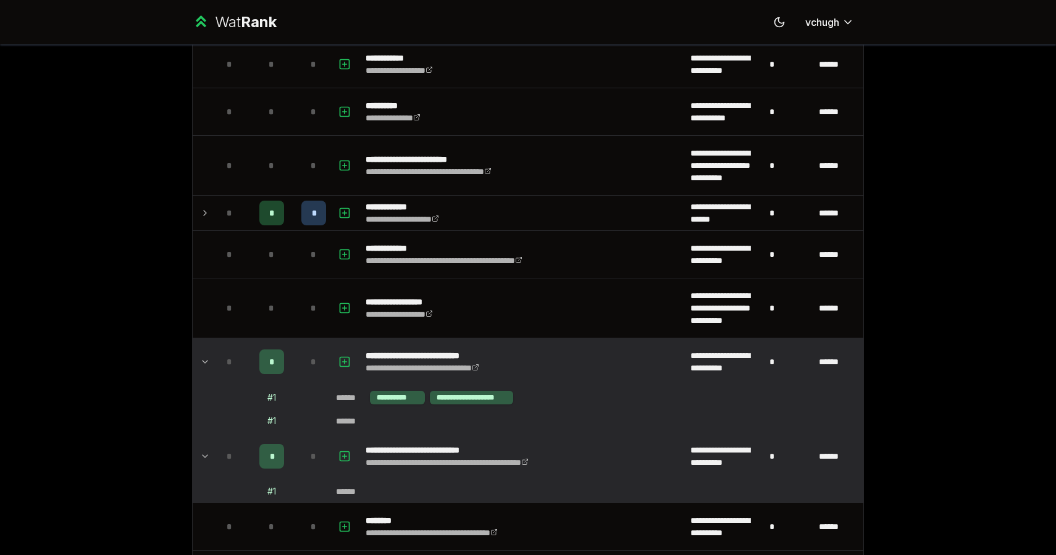
click at [98, 104] on div "**********" at bounding box center [528, 277] width 1056 height 555
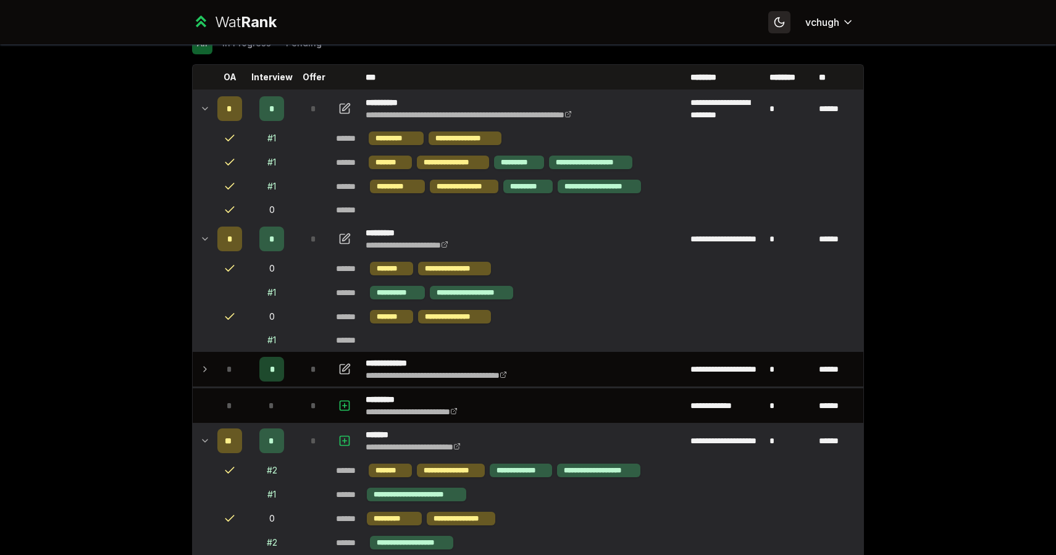
click at [782, 29] on button "Toggle theme" at bounding box center [779, 22] width 22 height 22
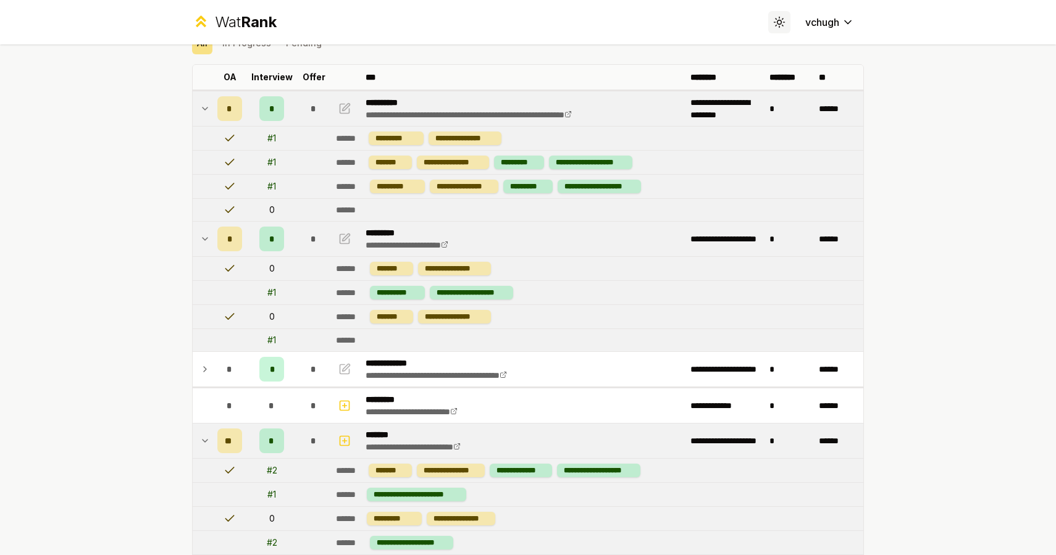
click at [779, 22] on icon at bounding box center [779, 22] width 12 height 12
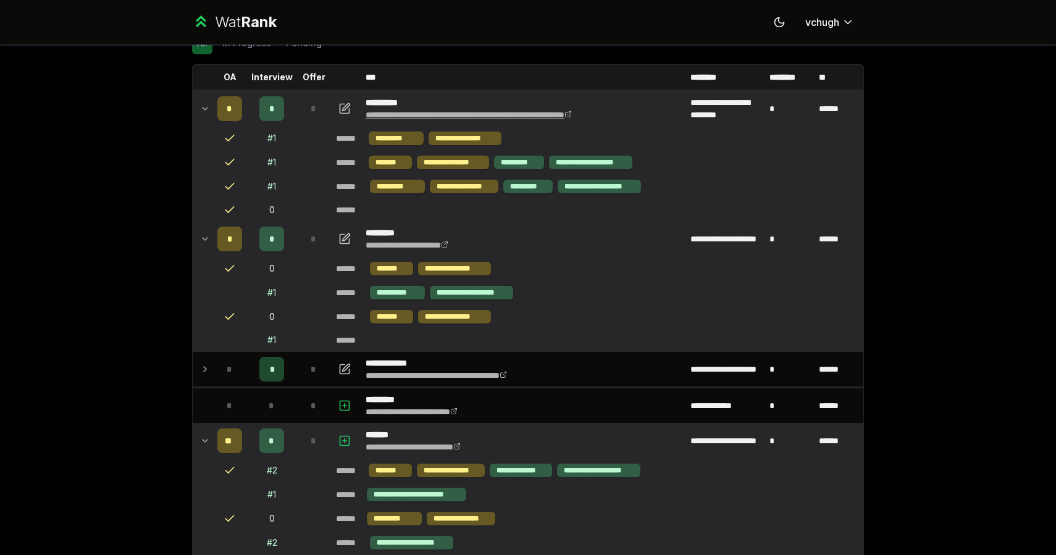
scroll to position [0, 0]
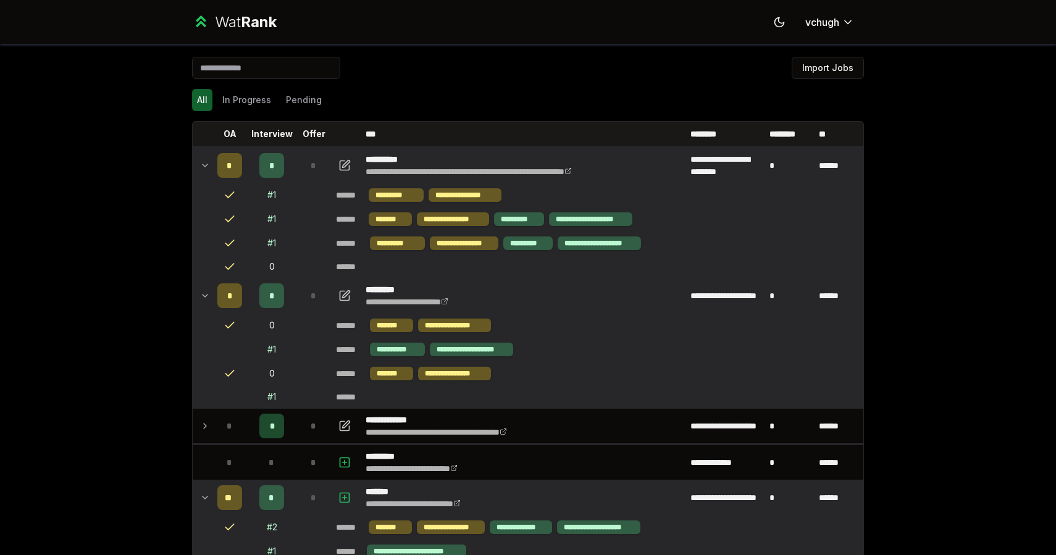
click at [209, 162] on icon at bounding box center [205, 165] width 10 height 15
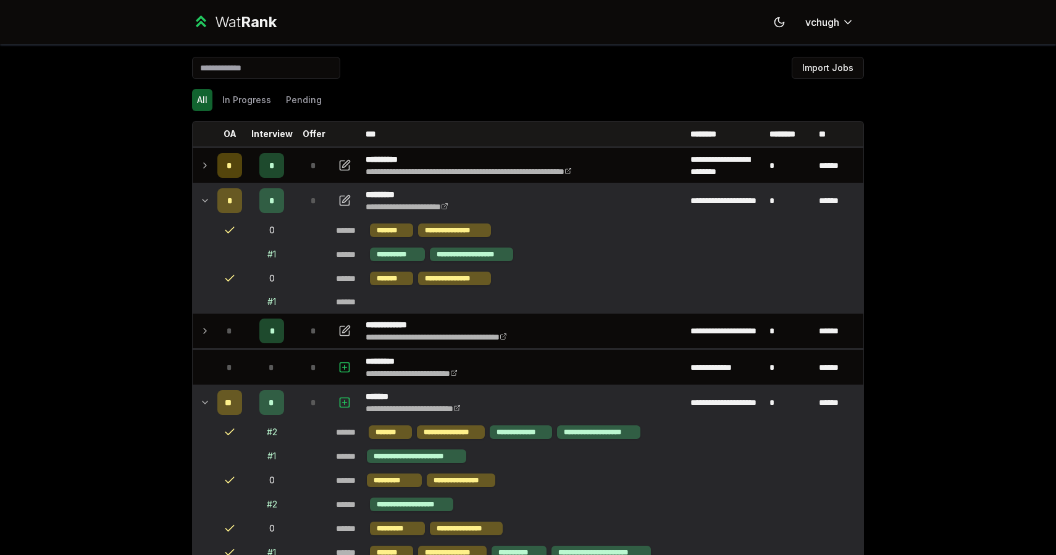
click at [204, 216] on td at bounding box center [203, 200] width 20 height 35
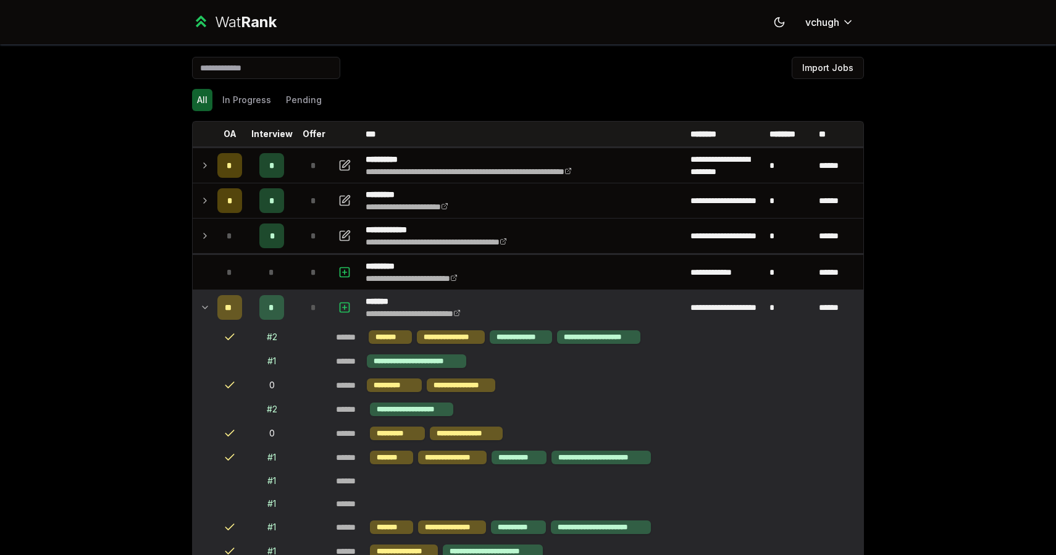
click at [206, 307] on icon at bounding box center [205, 307] width 10 height 15
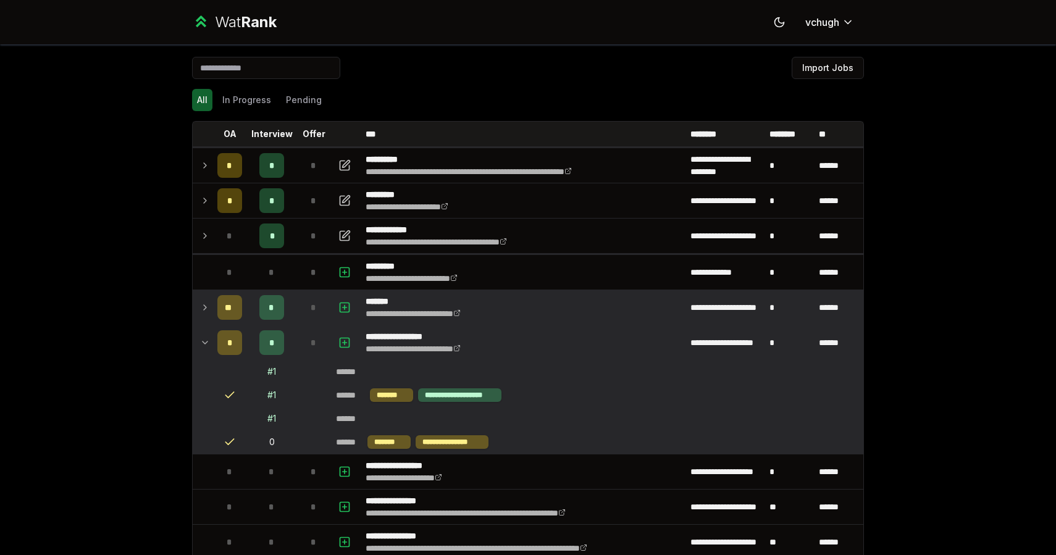
click at [167, 263] on div "**********" at bounding box center [528, 277] width 1056 height 555
click at [206, 338] on icon at bounding box center [205, 342] width 10 height 15
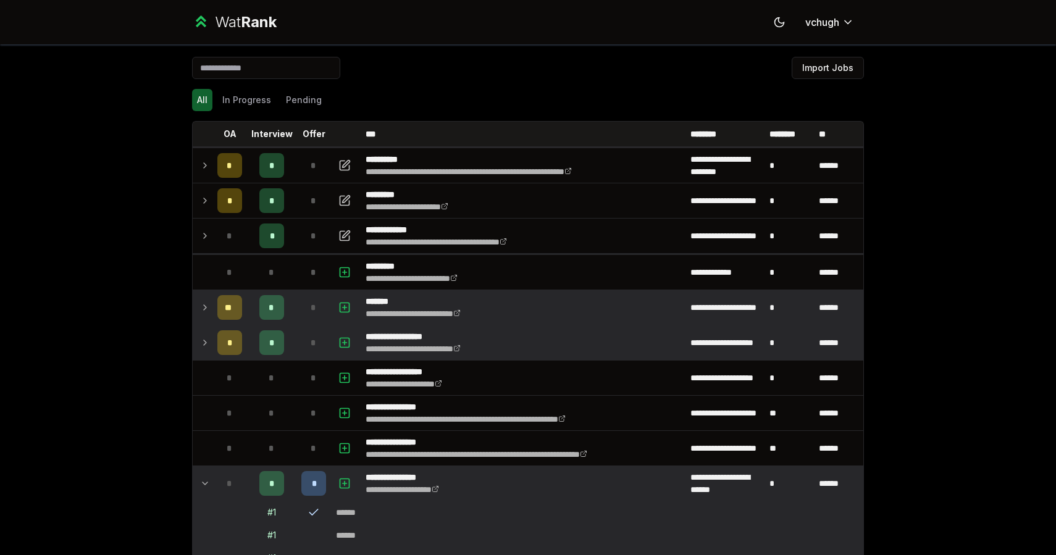
click at [161, 327] on div "**********" at bounding box center [528, 277] width 1056 height 555
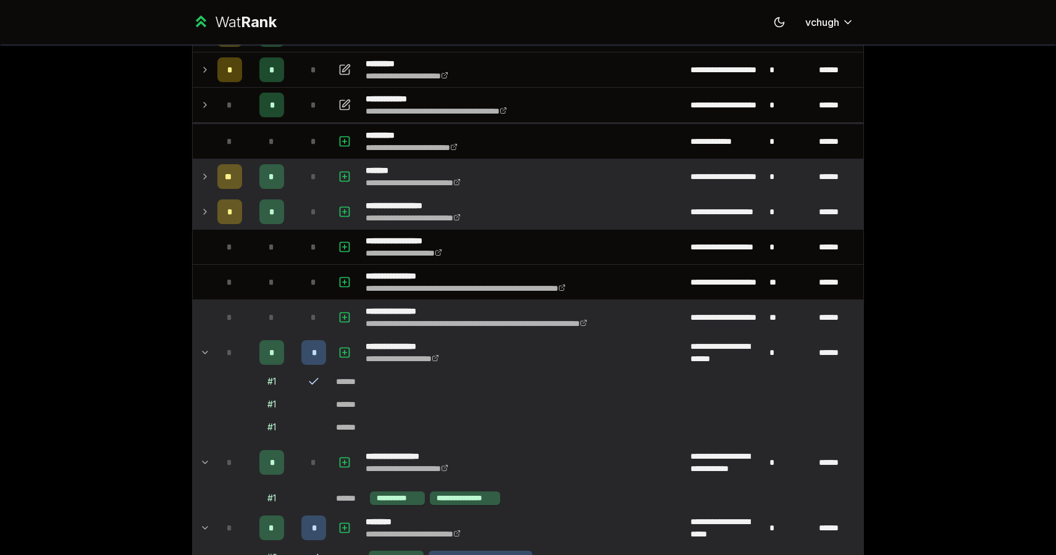
scroll to position [160, 0]
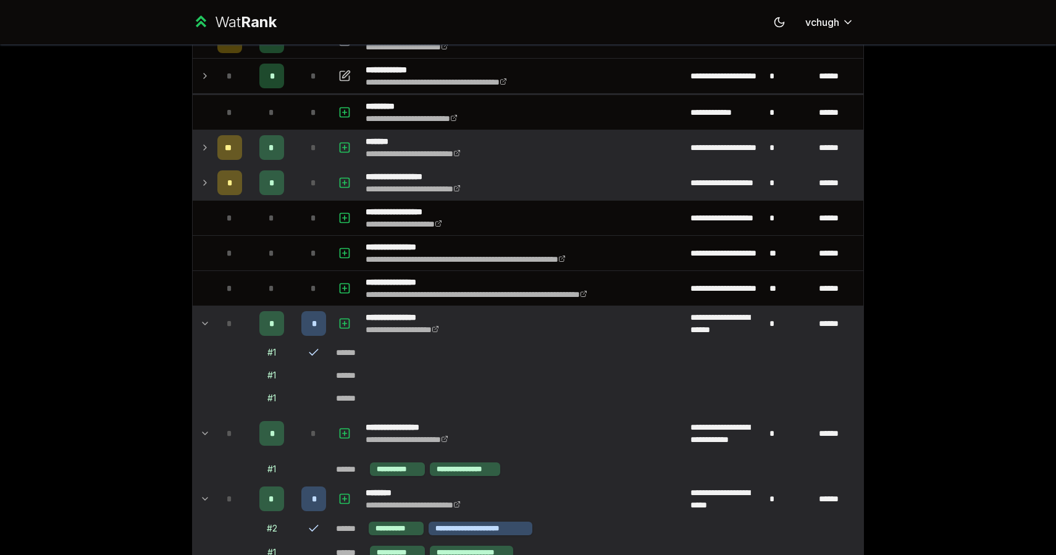
click at [206, 309] on td at bounding box center [203, 323] width 20 height 35
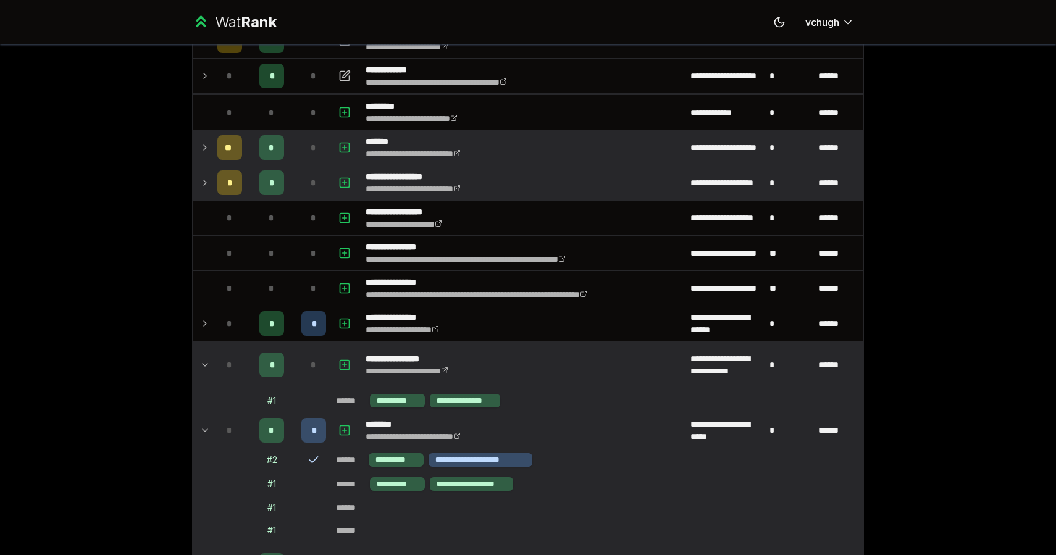
click at [204, 369] on icon at bounding box center [205, 365] width 10 height 15
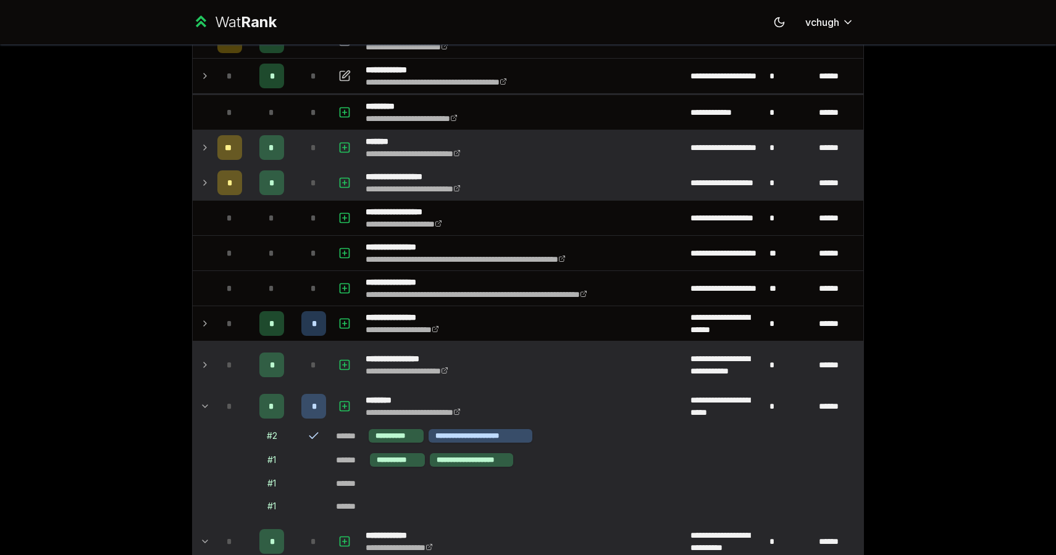
click at [214, 411] on td "*" at bounding box center [229, 406] width 35 height 35
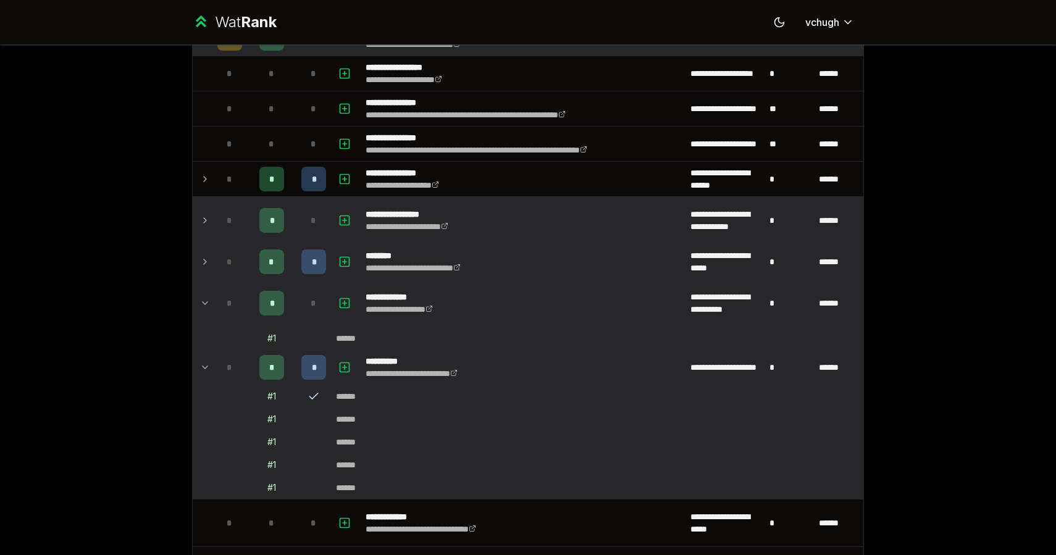
scroll to position [366, 0]
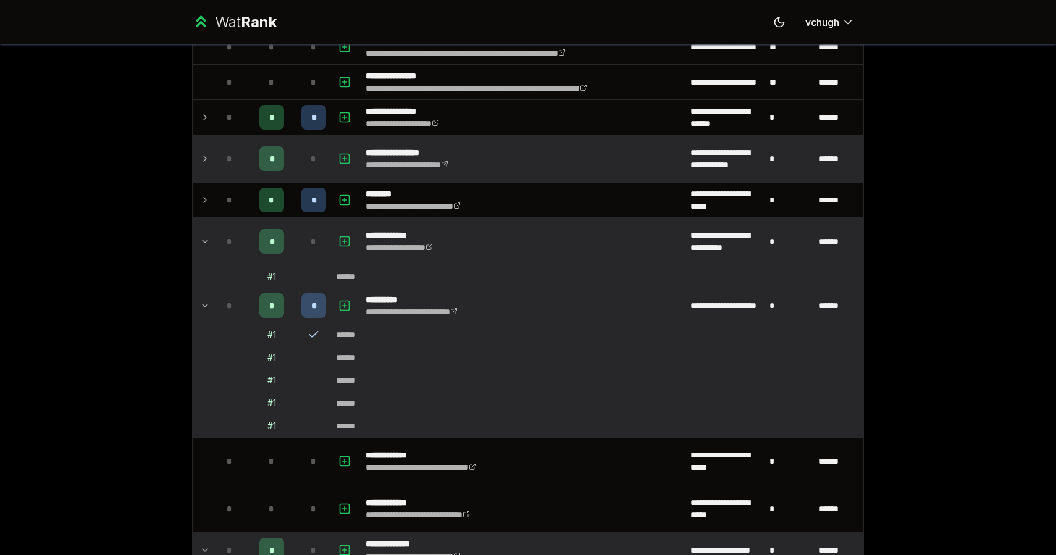
click at [203, 238] on icon at bounding box center [205, 241] width 10 height 15
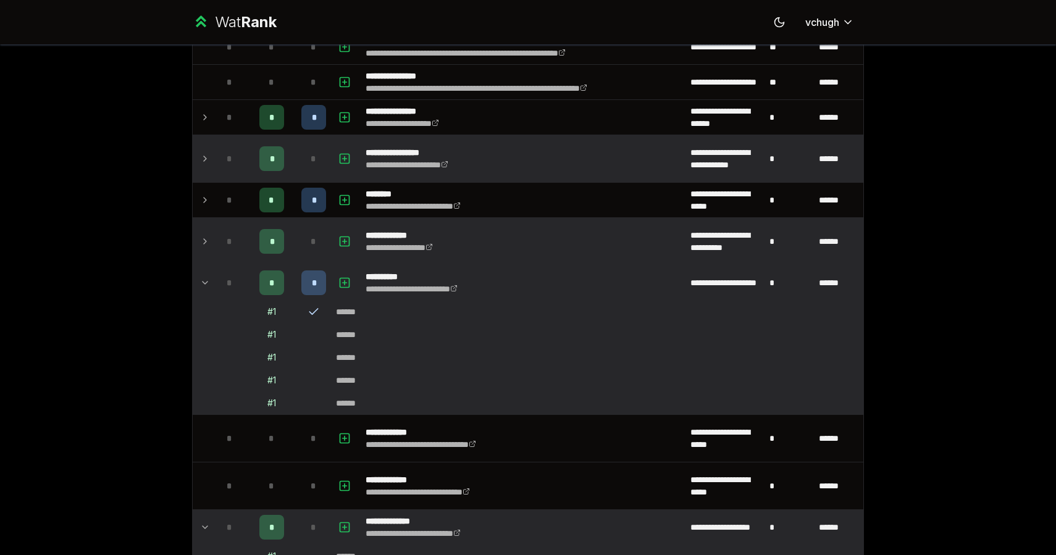
click at [203, 281] on icon at bounding box center [205, 282] width 10 height 15
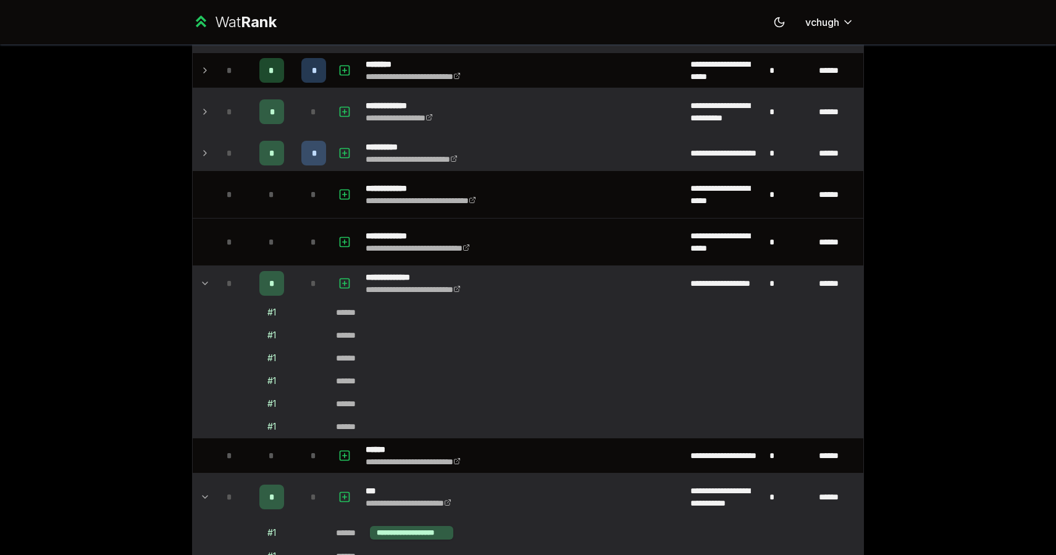
scroll to position [524, 0]
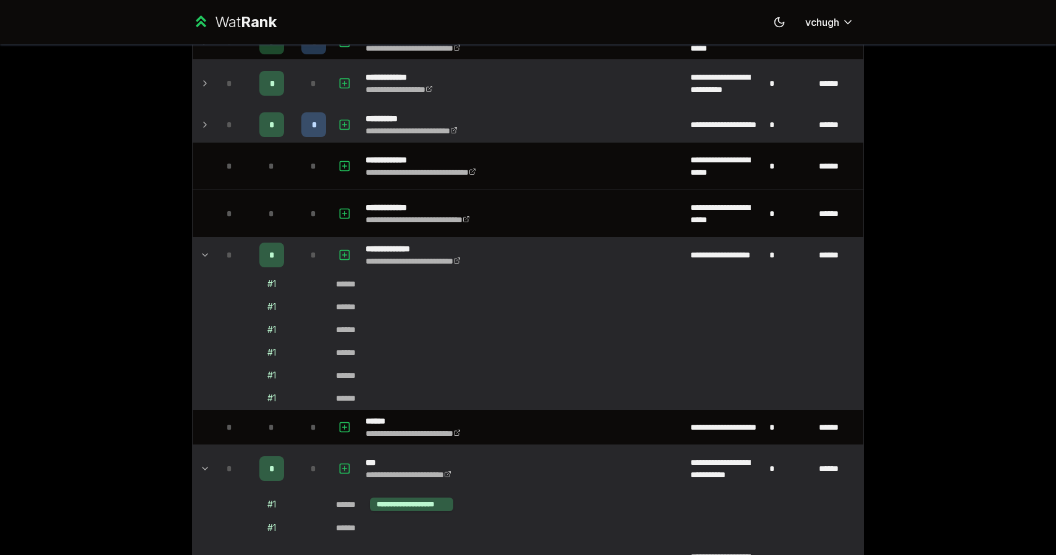
click at [204, 240] on td at bounding box center [203, 255] width 20 height 35
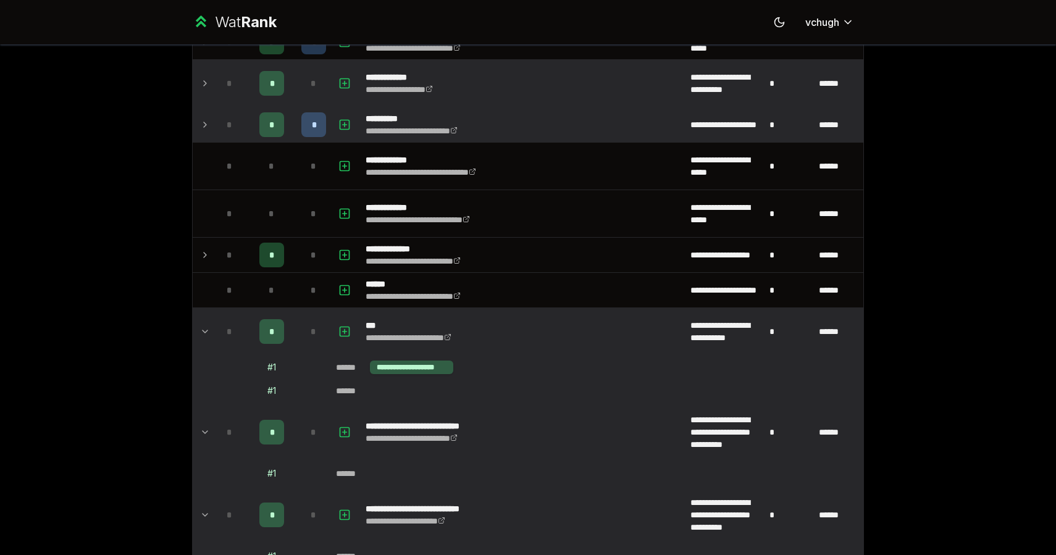
click at [208, 340] on td at bounding box center [203, 331] width 20 height 47
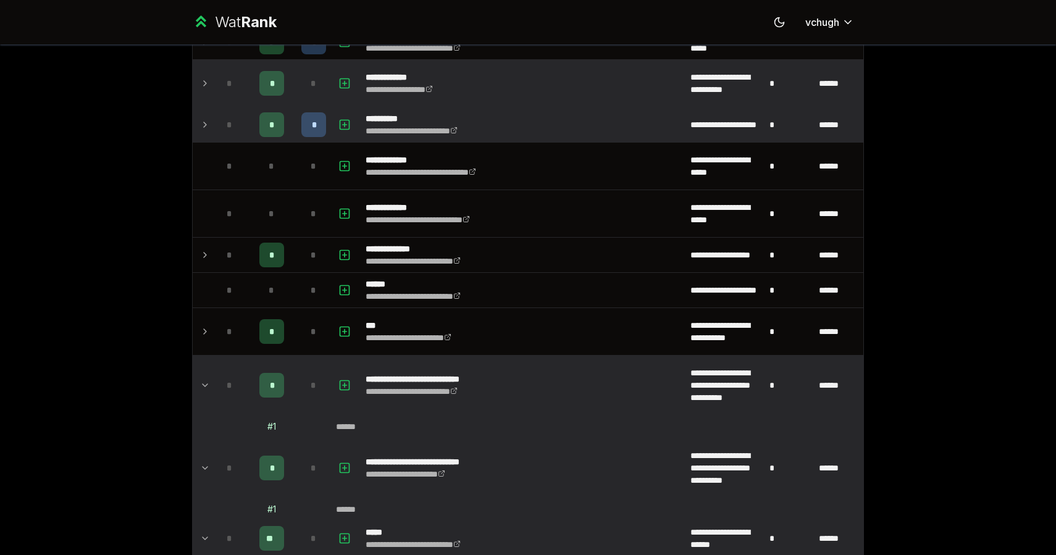
click at [206, 372] on td at bounding box center [203, 385] width 20 height 59
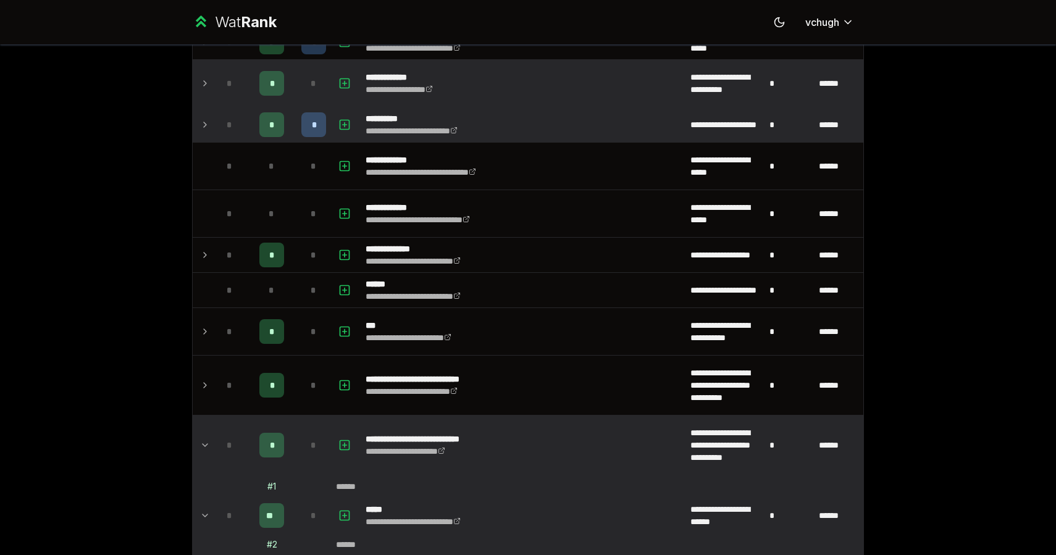
click at [206, 447] on icon at bounding box center [205, 445] width 10 height 15
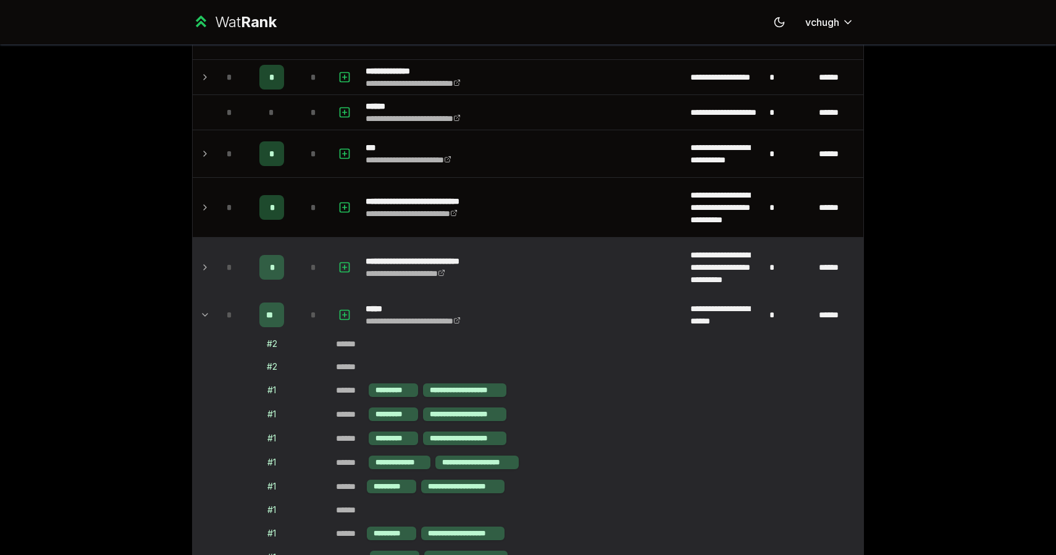
scroll to position [807, 0]
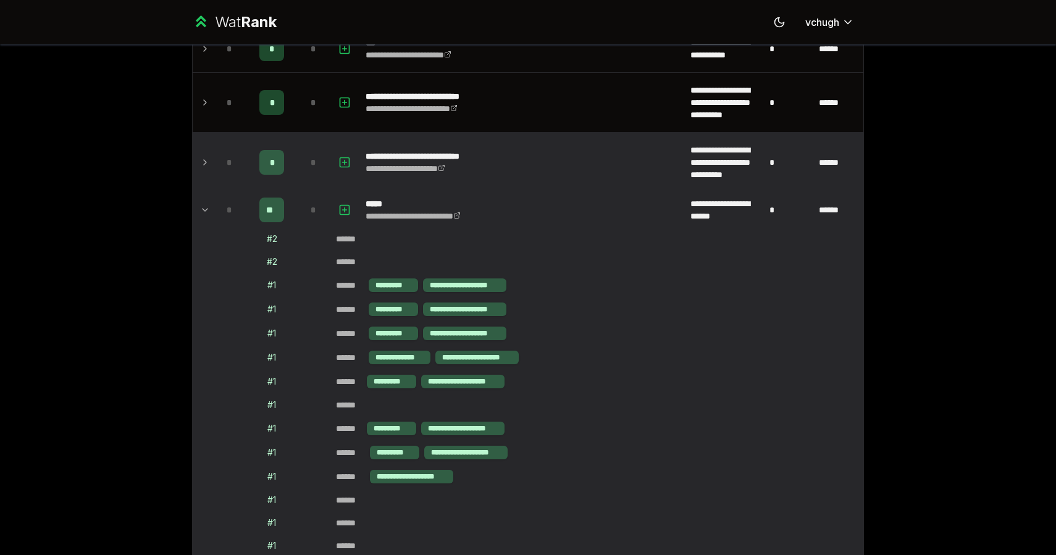
click at [197, 223] on td at bounding box center [203, 210] width 20 height 35
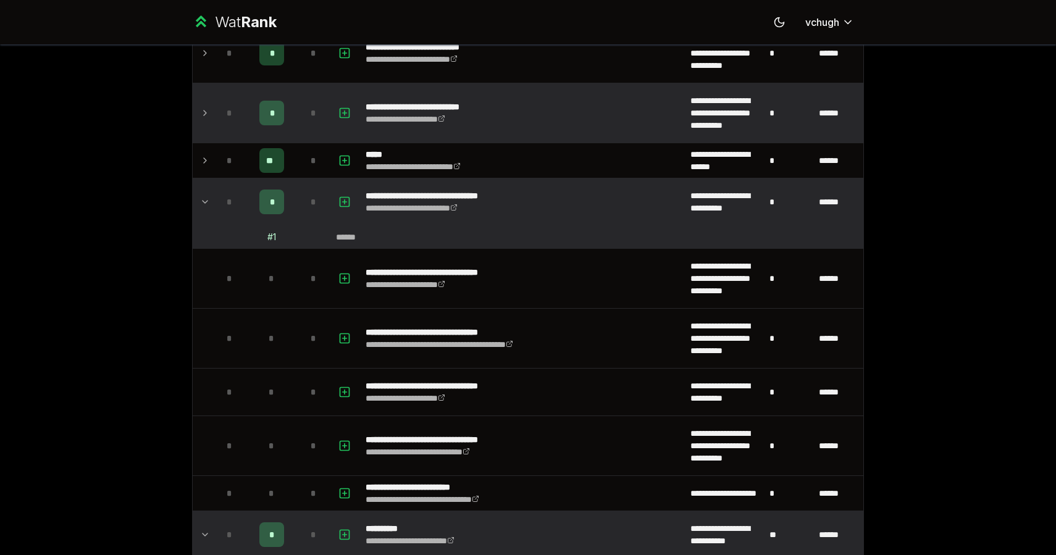
click at [202, 199] on icon at bounding box center [205, 202] width 10 height 15
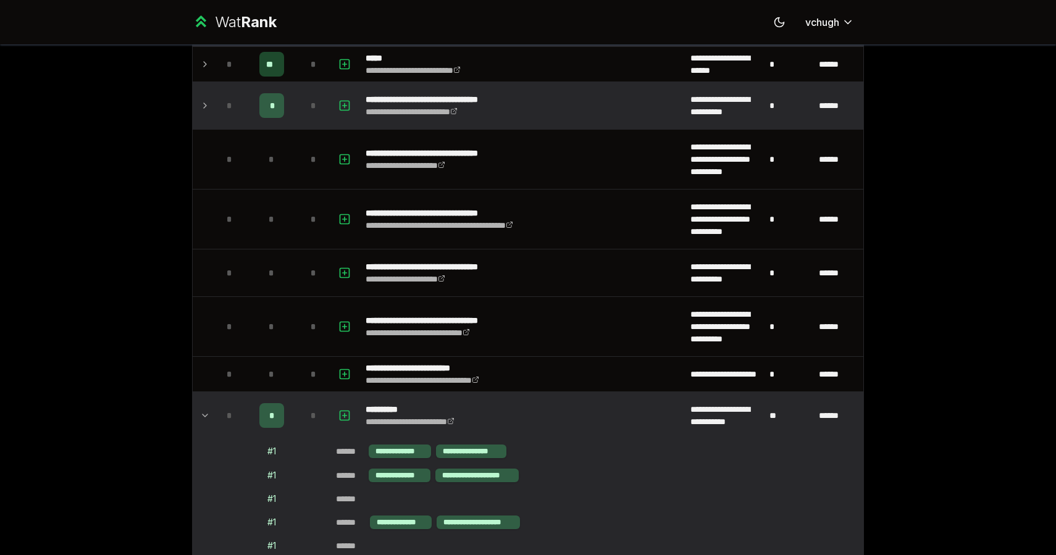
scroll to position [983, 0]
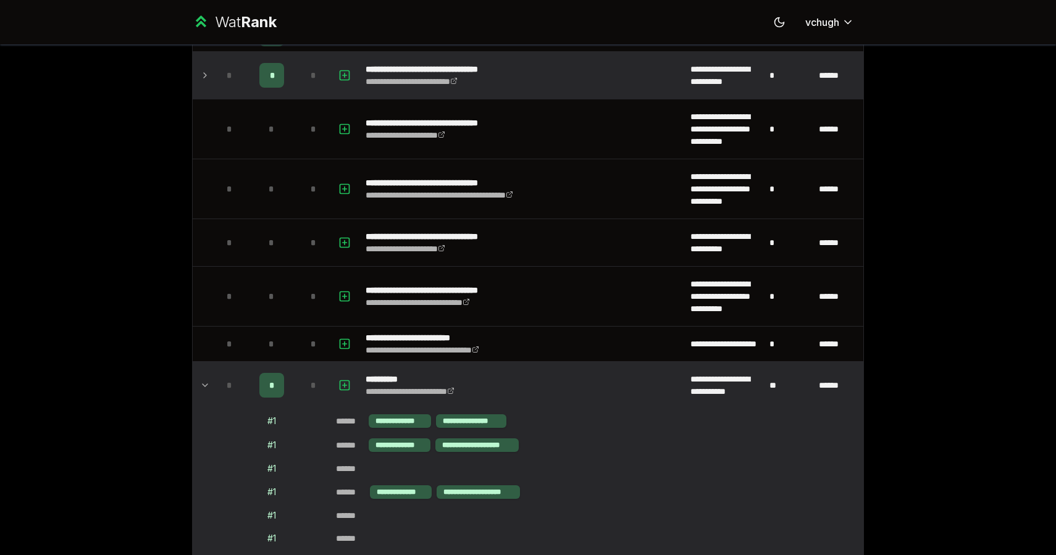
click at [214, 381] on td "*" at bounding box center [229, 385] width 35 height 47
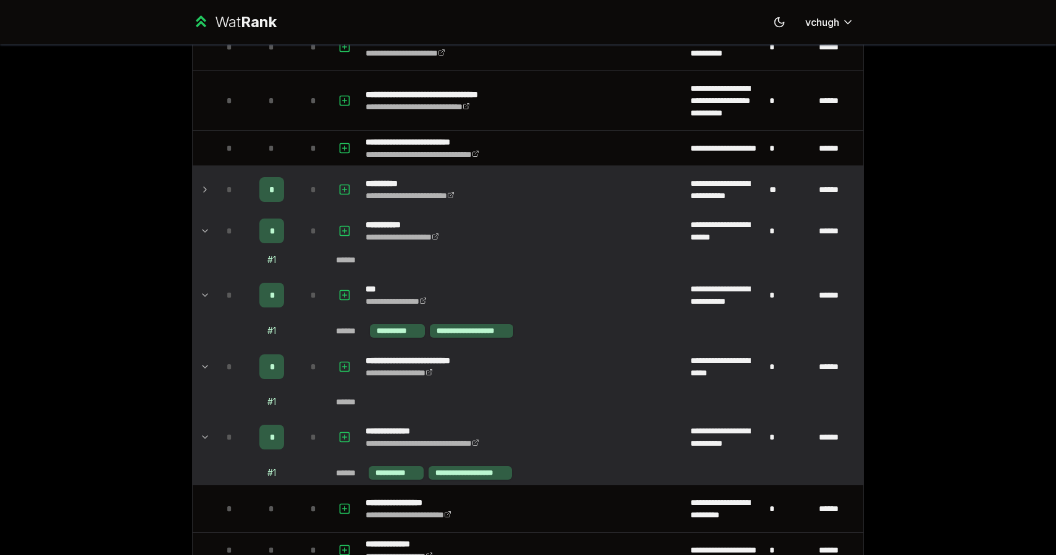
scroll to position [1180, 0]
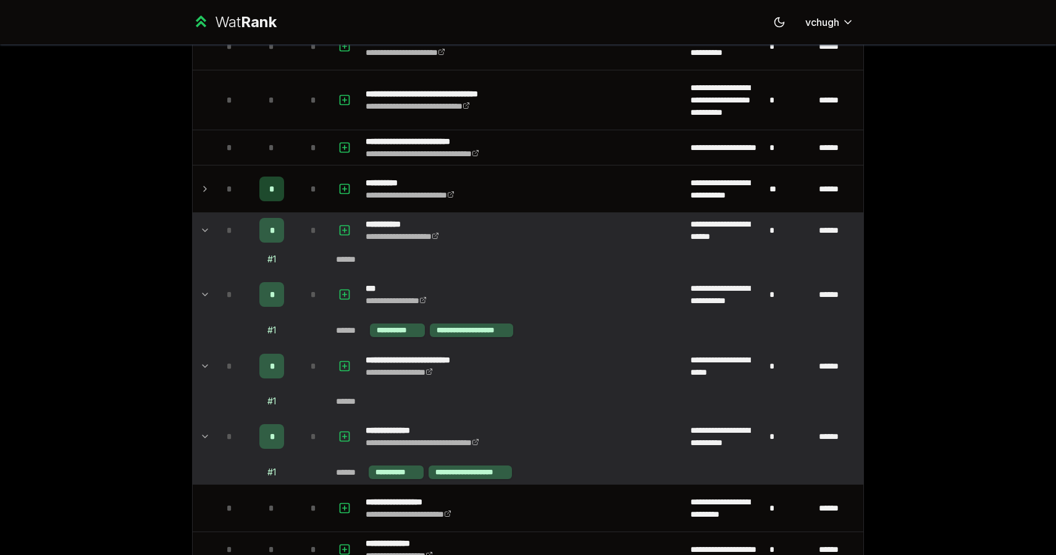
click at [204, 250] on td at bounding box center [203, 259] width 20 height 22
click at [204, 239] on td at bounding box center [203, 230] width 20 height 35
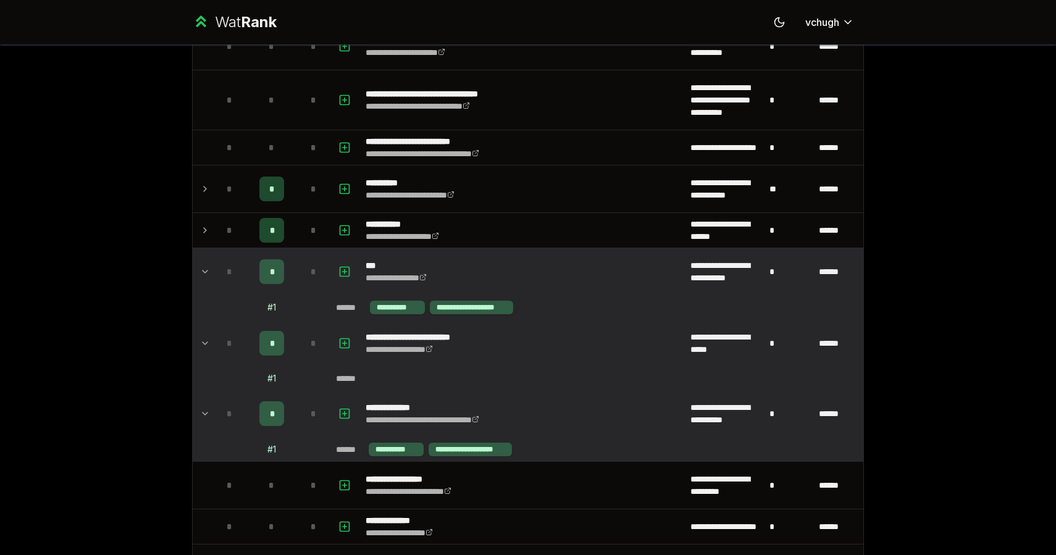
click at [204, 269] on icon at bounding box center [205, 271] width 10 height 15
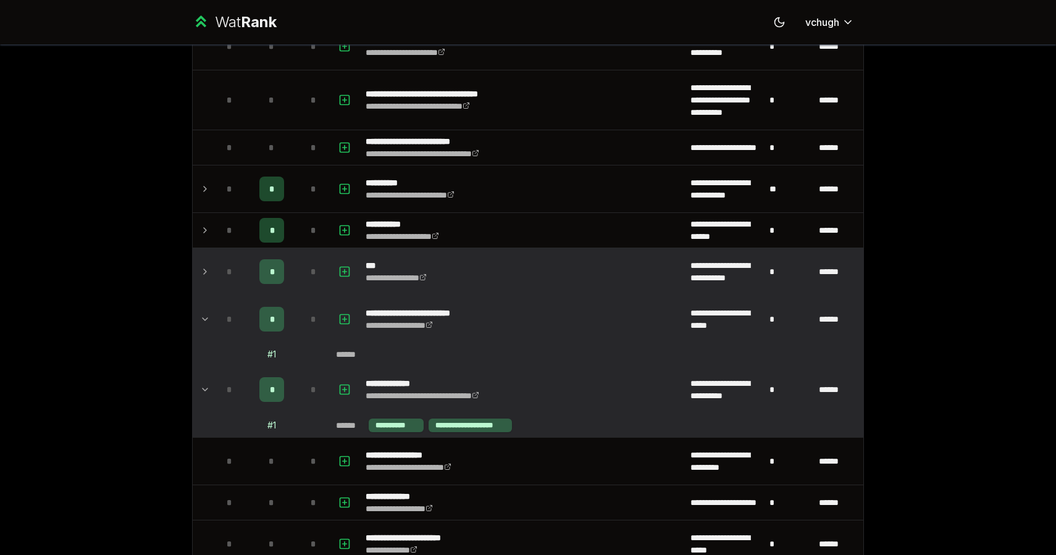
click at [205, 313] on icon at bounding box center [205, 319] width 10 height 15
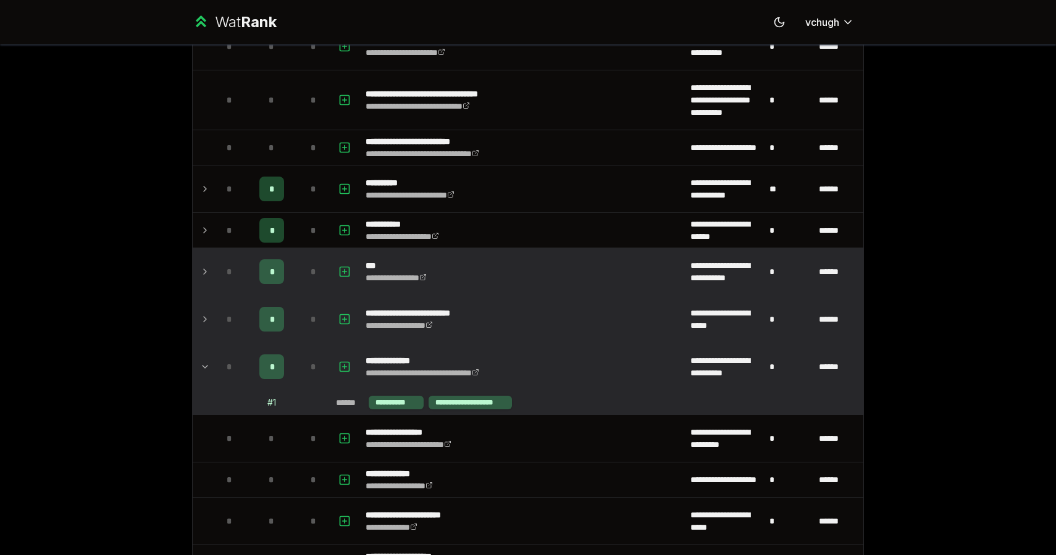
click at [204, 358] on td at bounding box center [203, 366] width 20 height 47
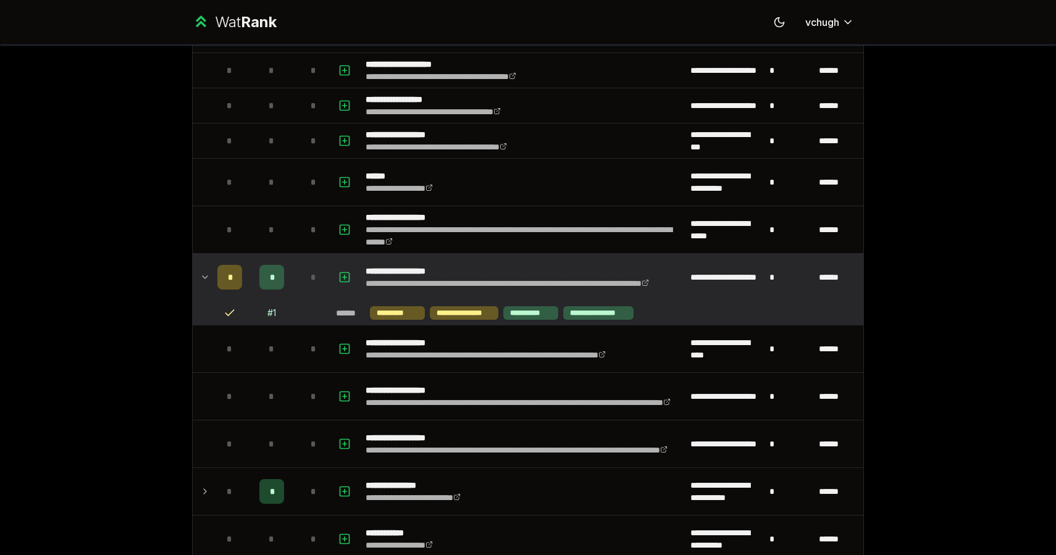
click at [209, 278] on icon at bounding box center [205, 277] width 10 height 15
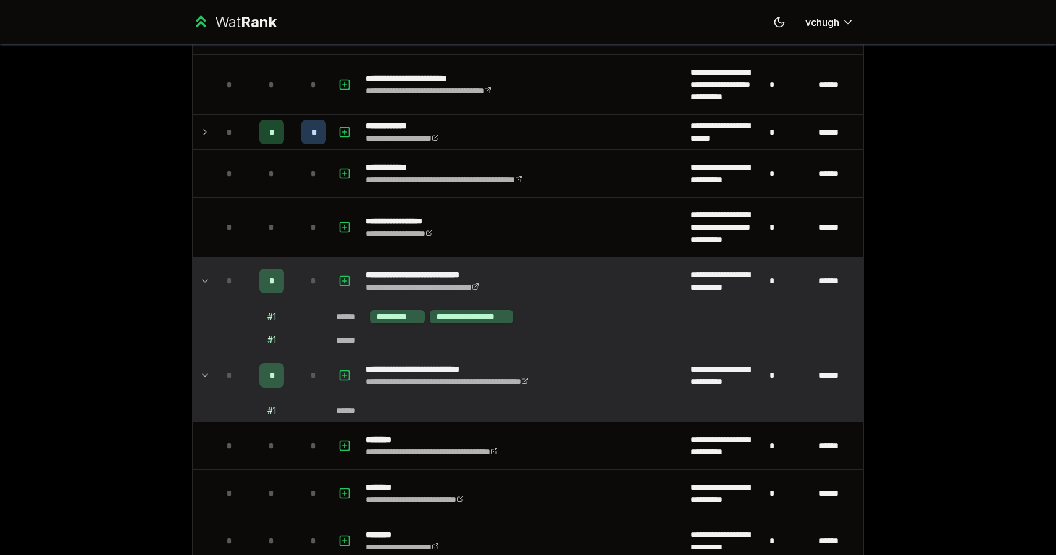
scroll to position [2220, 0]
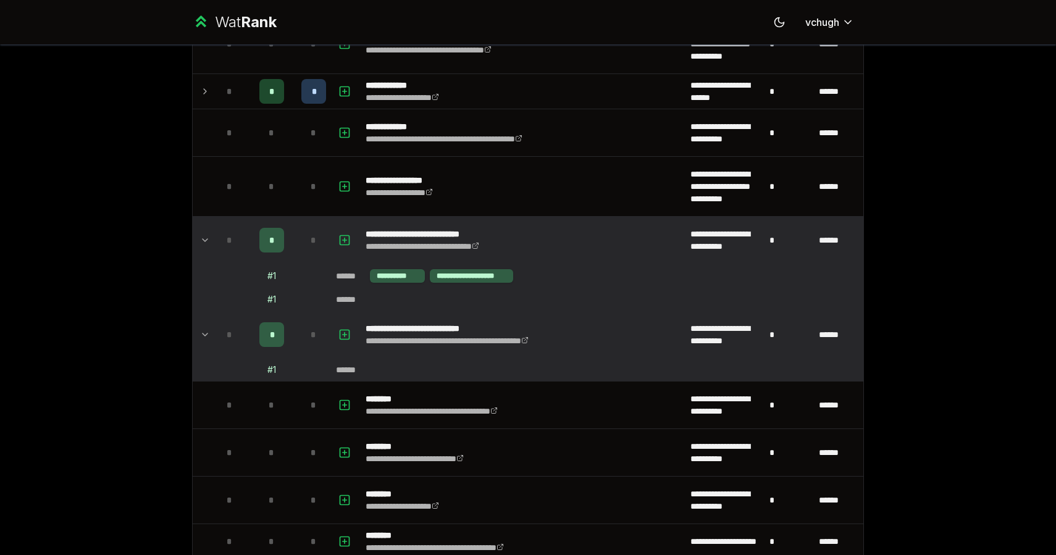
click at [206, 249] on td at bounding box center [203, 240] width 20 height 47
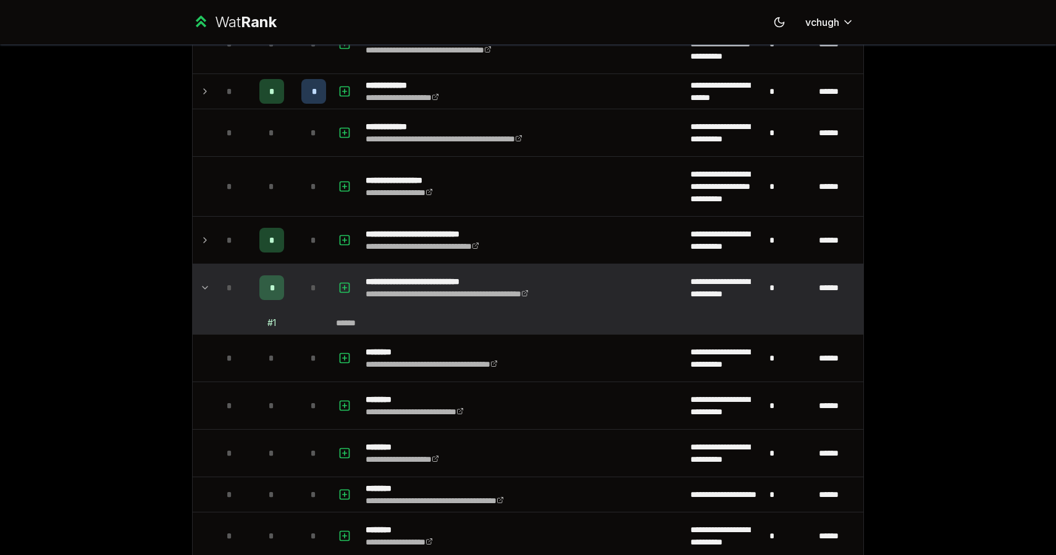
click at [205, 295] on td at bounding box center [203, 287] width 20 height 47
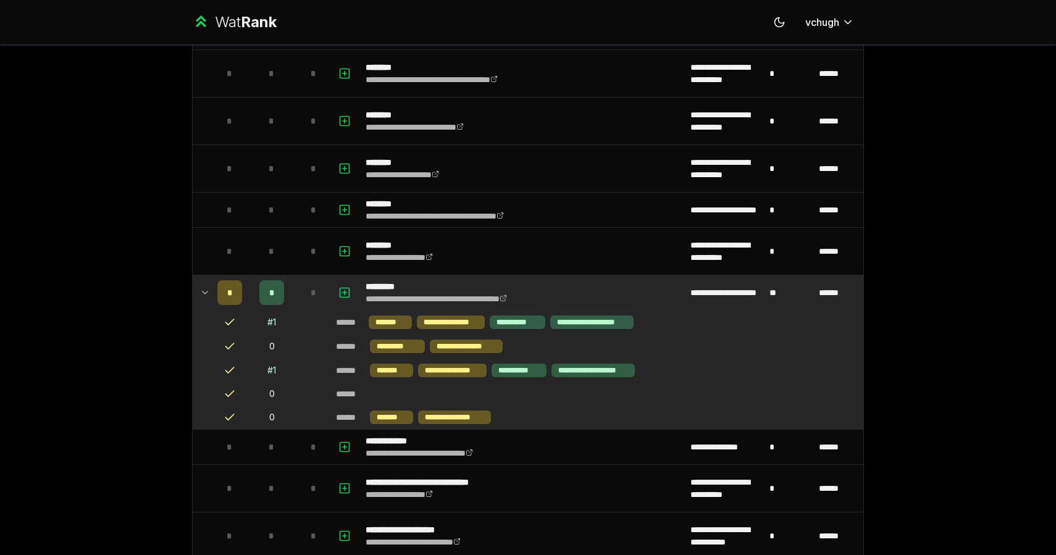
click at [206, 281] on td at bounding box center [203, 292] width 20 height 35
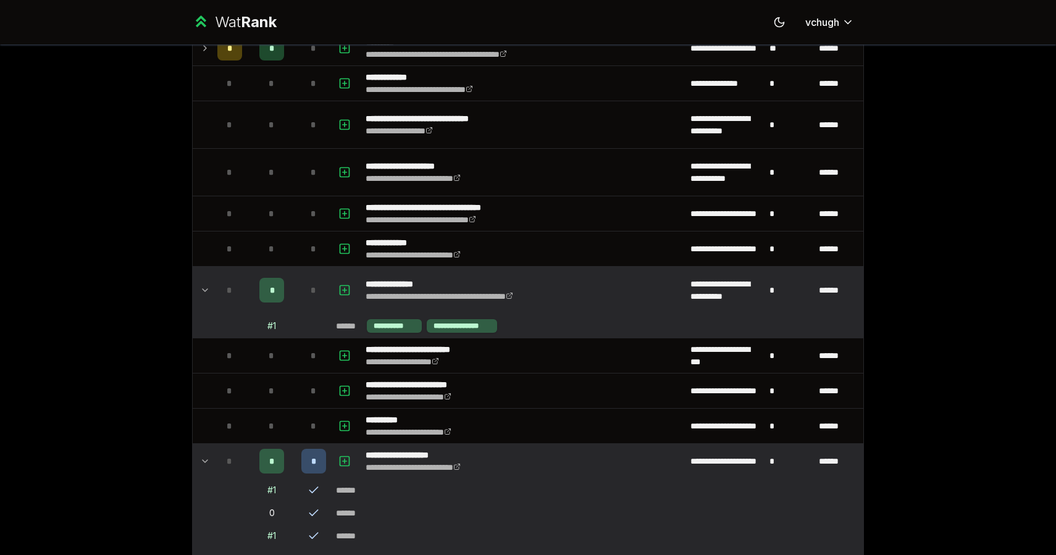
click at [208, 298] on td at bounding box center [203, 290] width 20 height 47
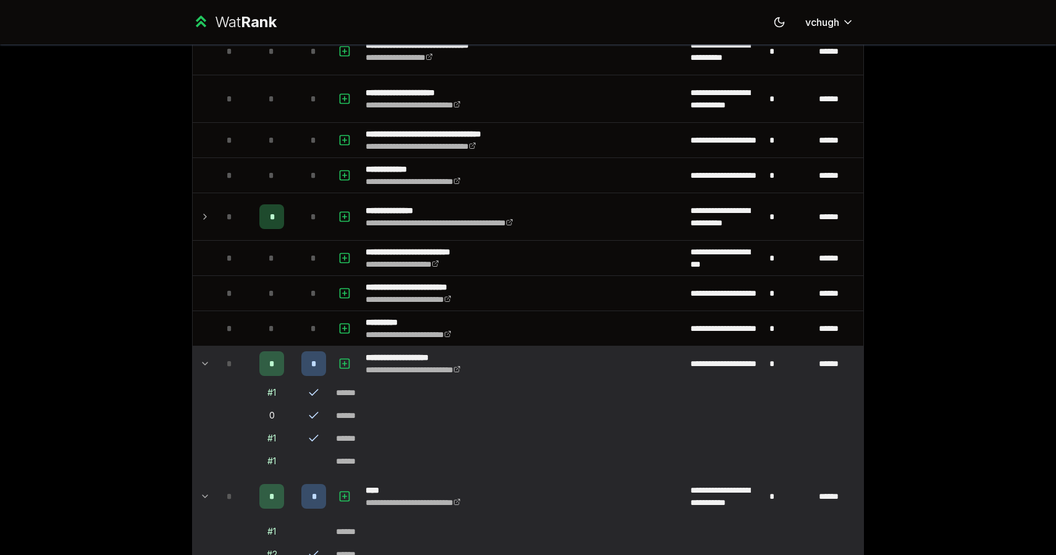
click at [207, 368] on icon at bounding box center [205, 363] width 10 height 15
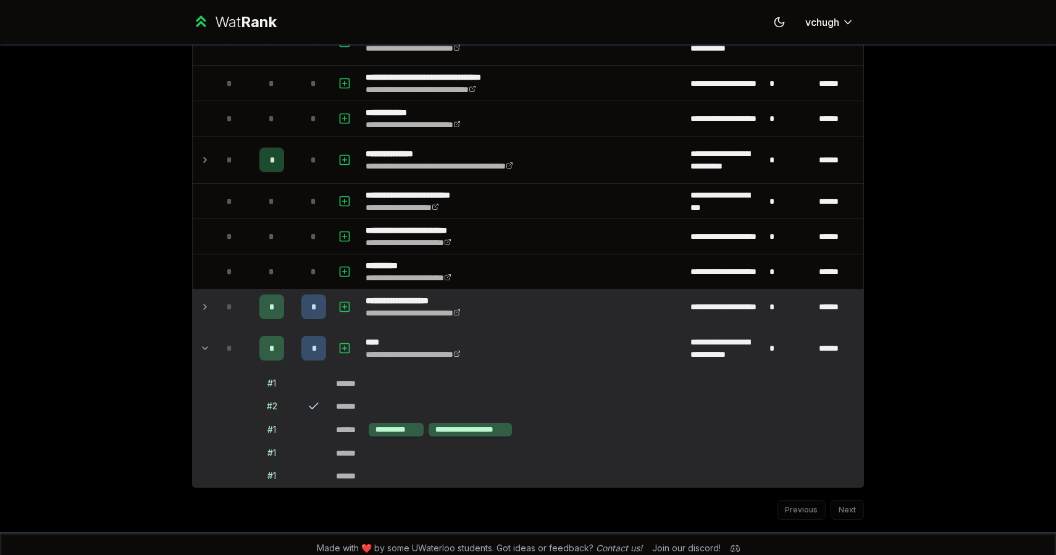
click at [206, 342] on icon at bounding box center [205, 348] width 10 height 15
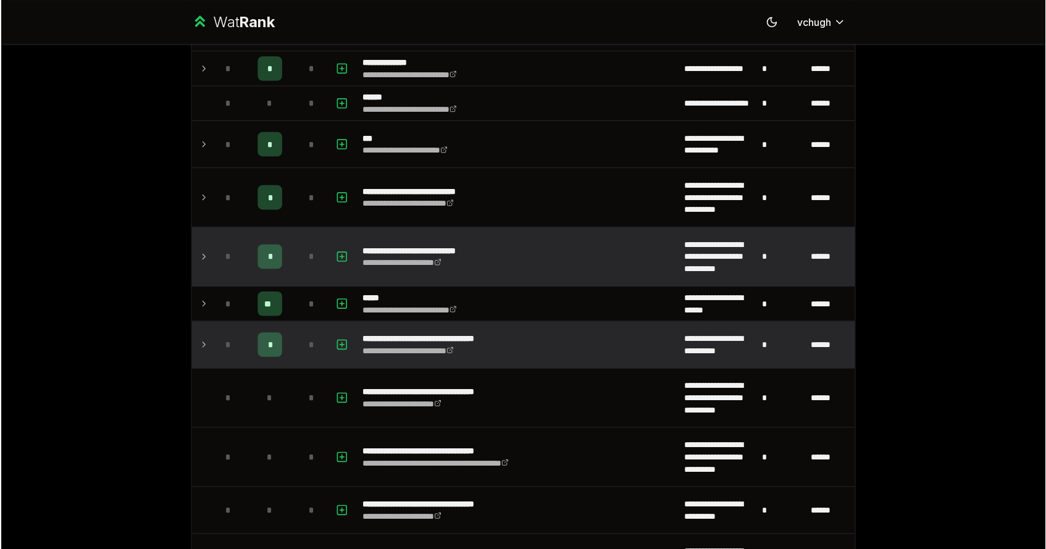
scroll to position [0, 0]
